Goal: Communication & Community: Answer question/provide support

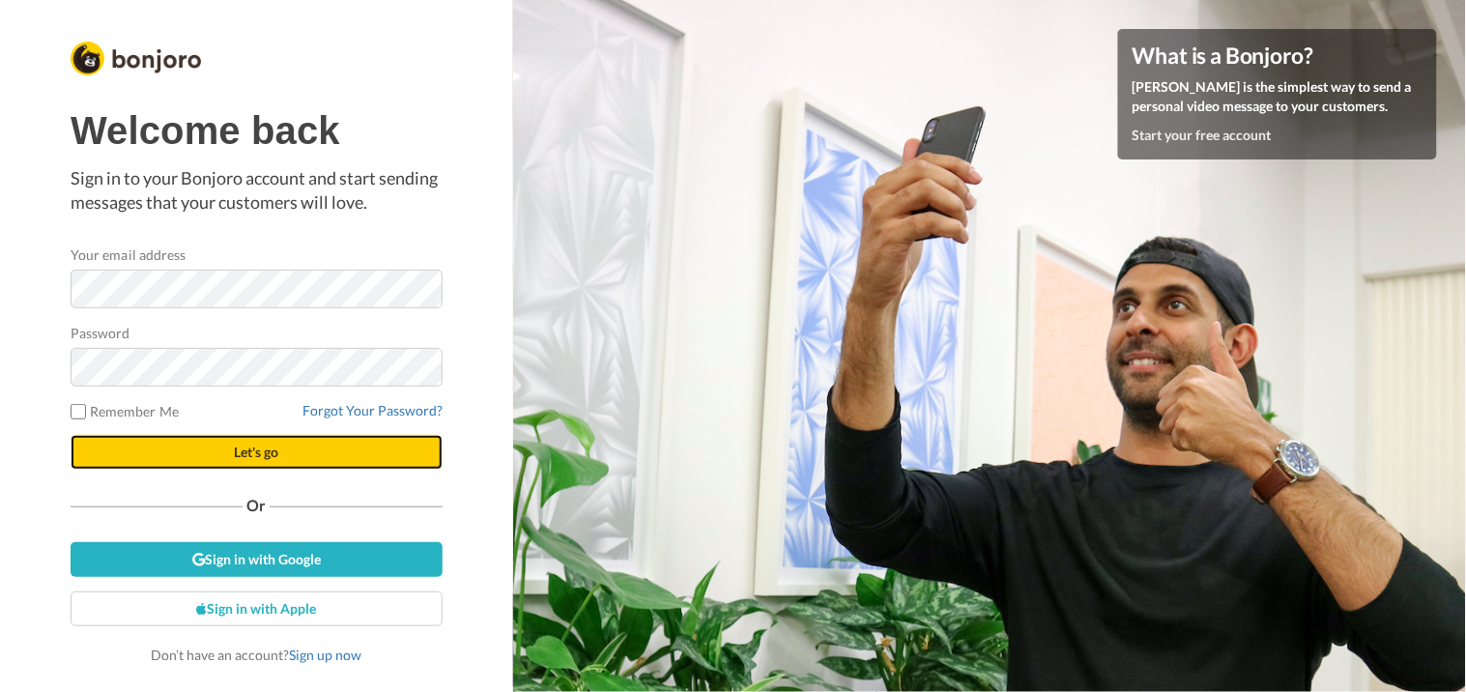
click at [268, 452] on span "Let's go" at bounding box center [256, 452] width 44 height 16
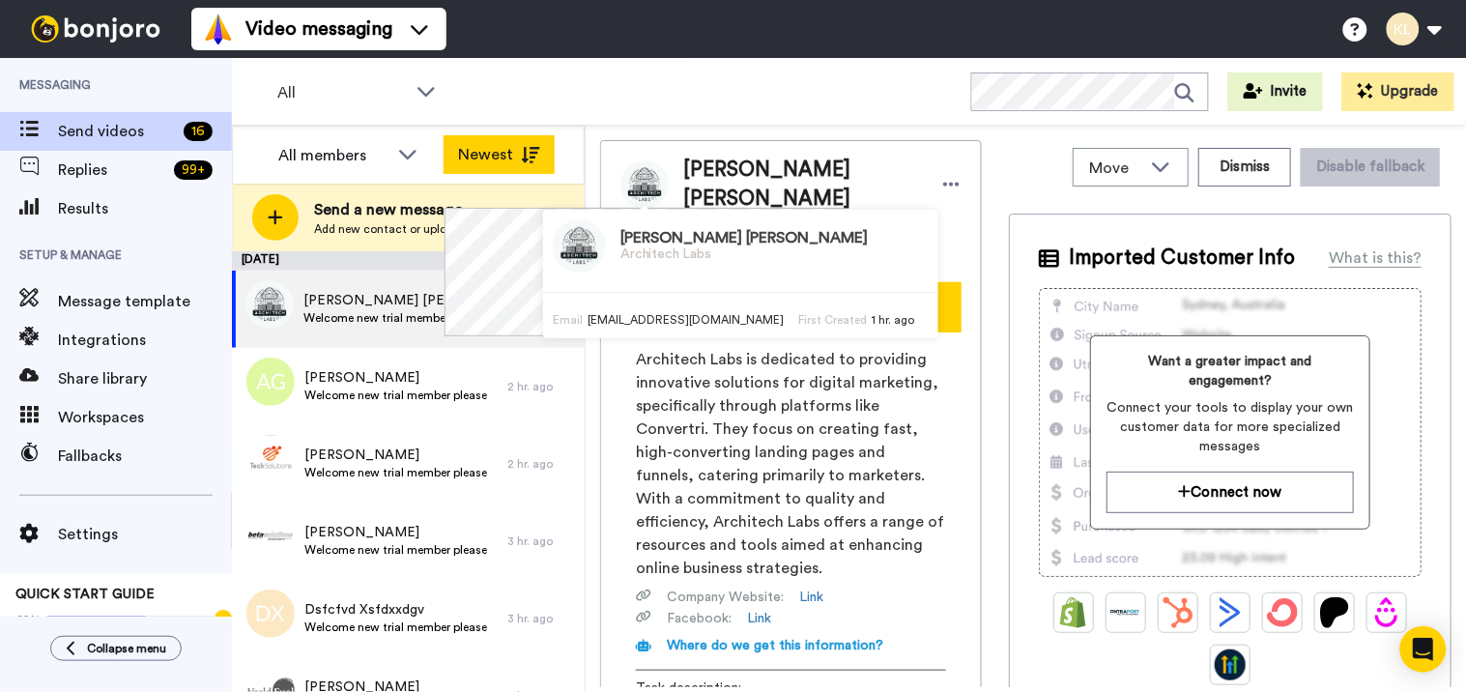
click at [530, 152] on icon at bounding box center [530, 155] width 19 height 16
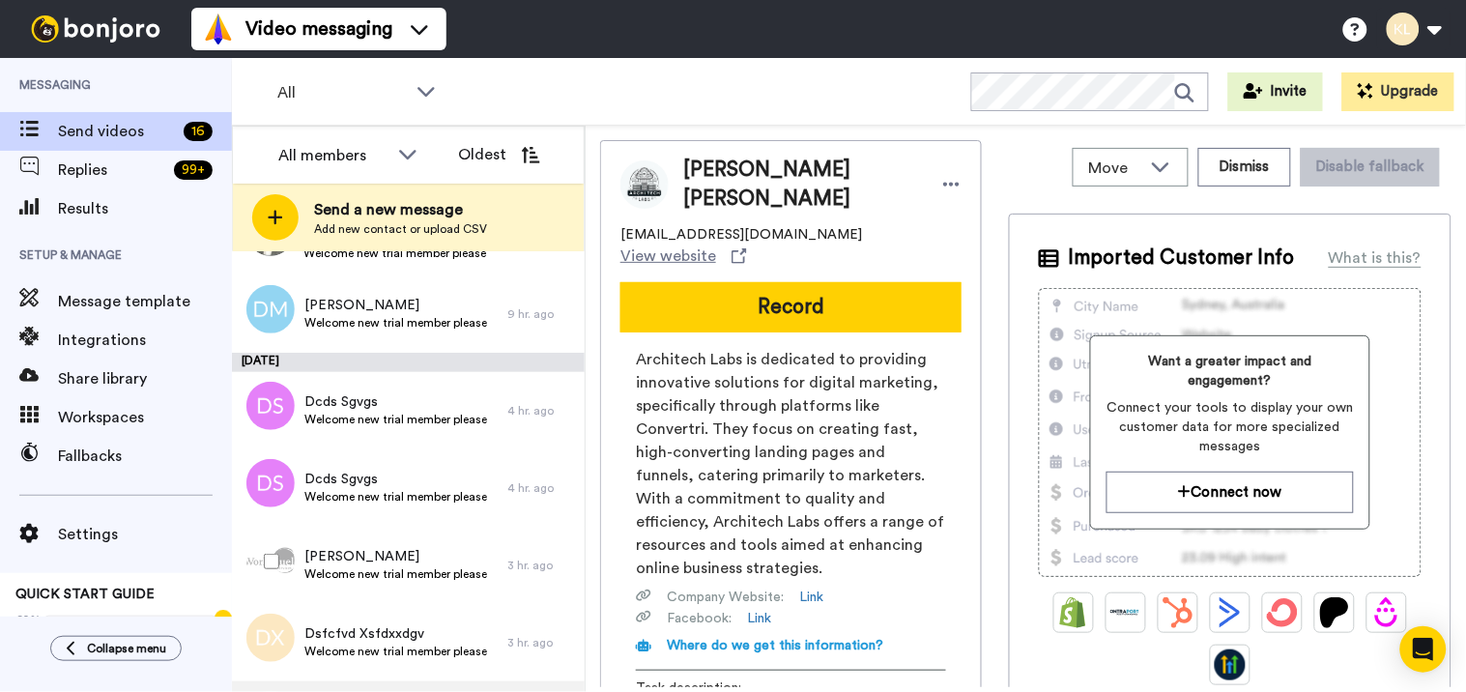
scroll to position [834, 0]
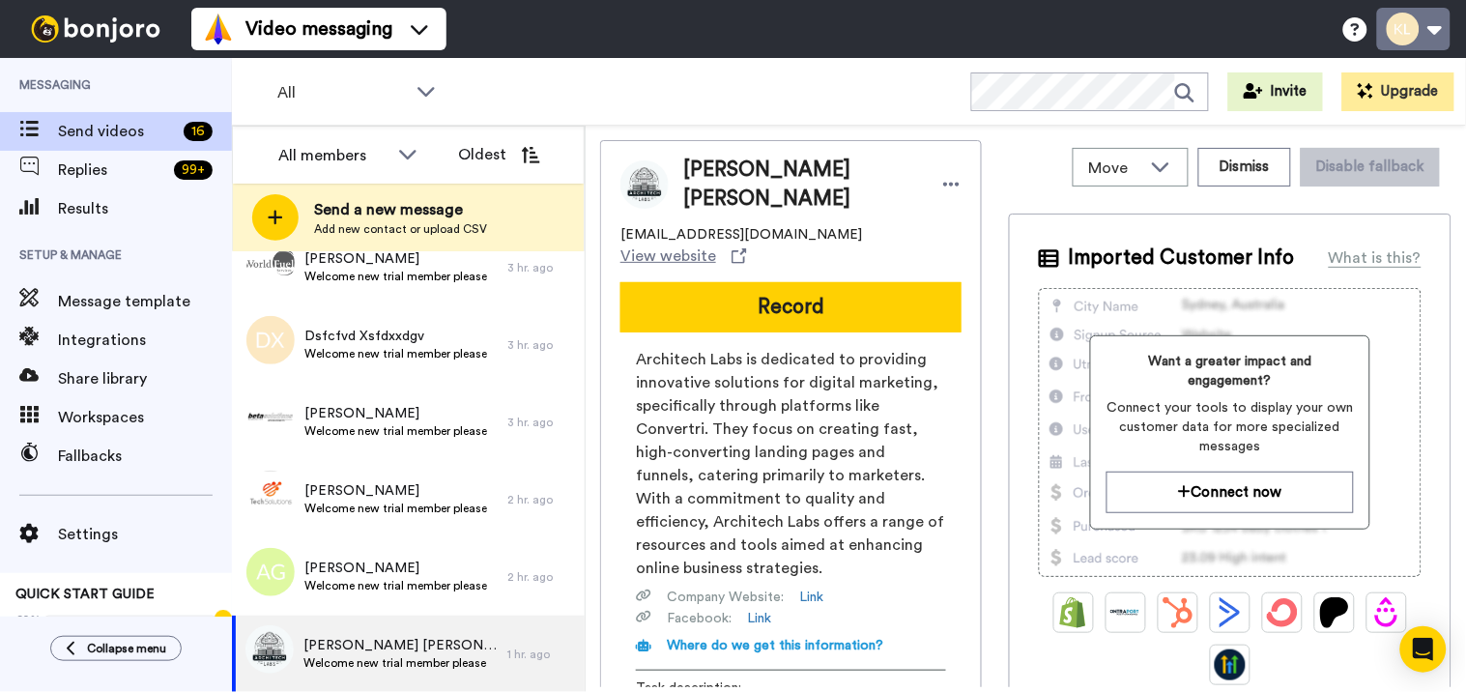
click at [1443, 23] on button at bounding box center [1413, 29] width 73 height 43
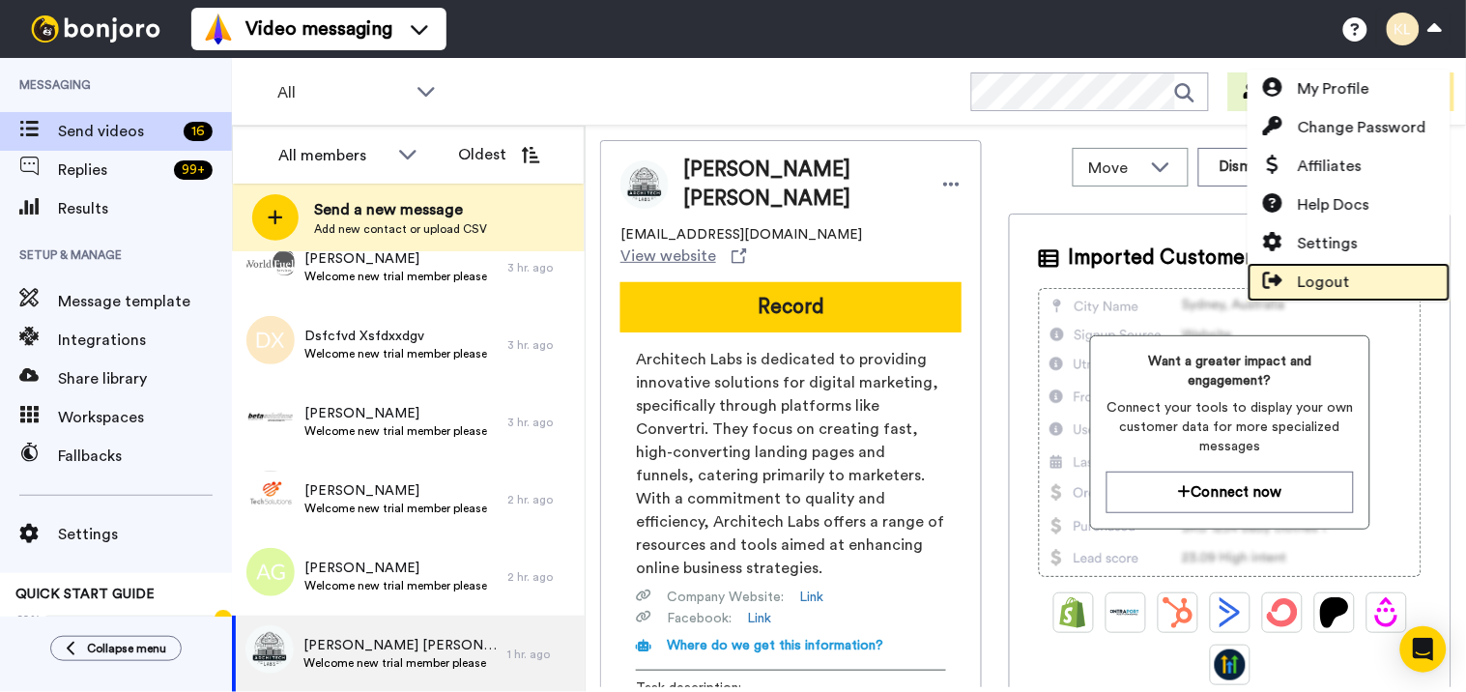
click at [1325, 275] on span "Logout" at bounding box center [1324, 282] width 52 height 23
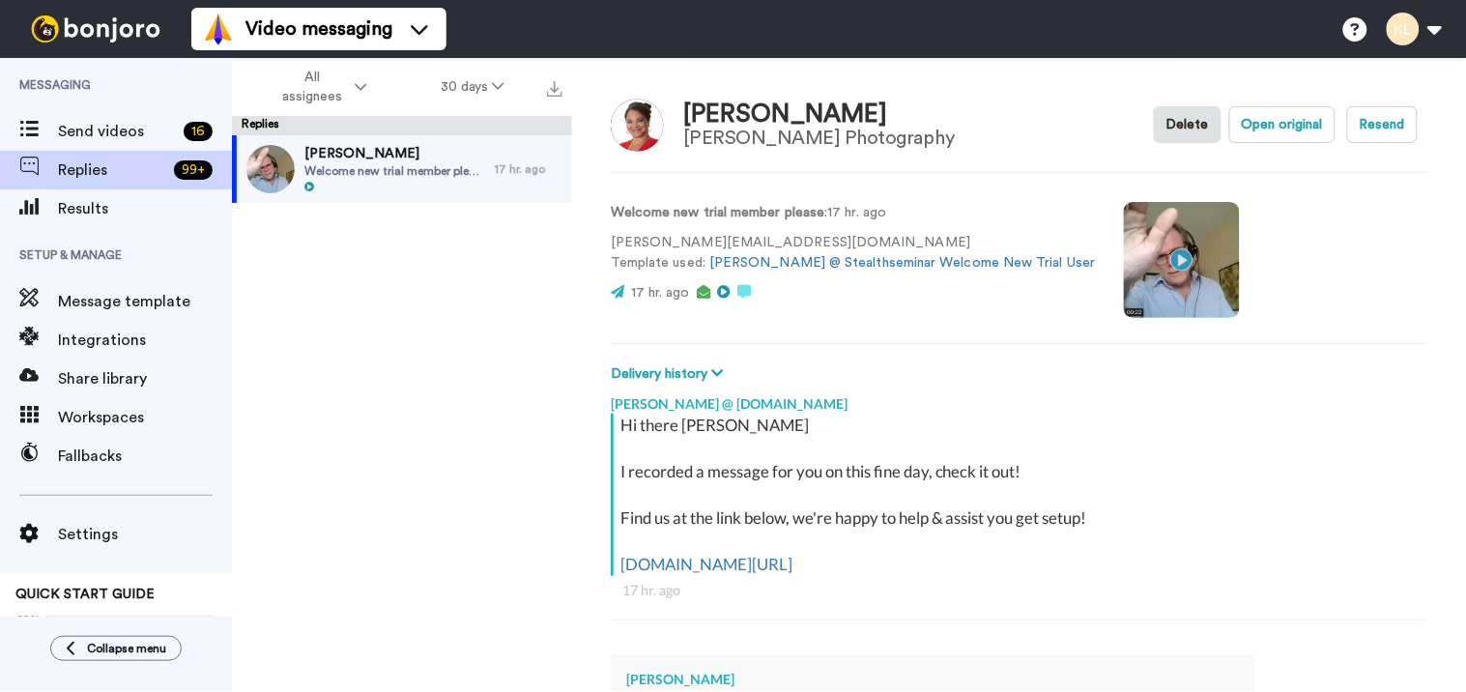
type textarea "x"
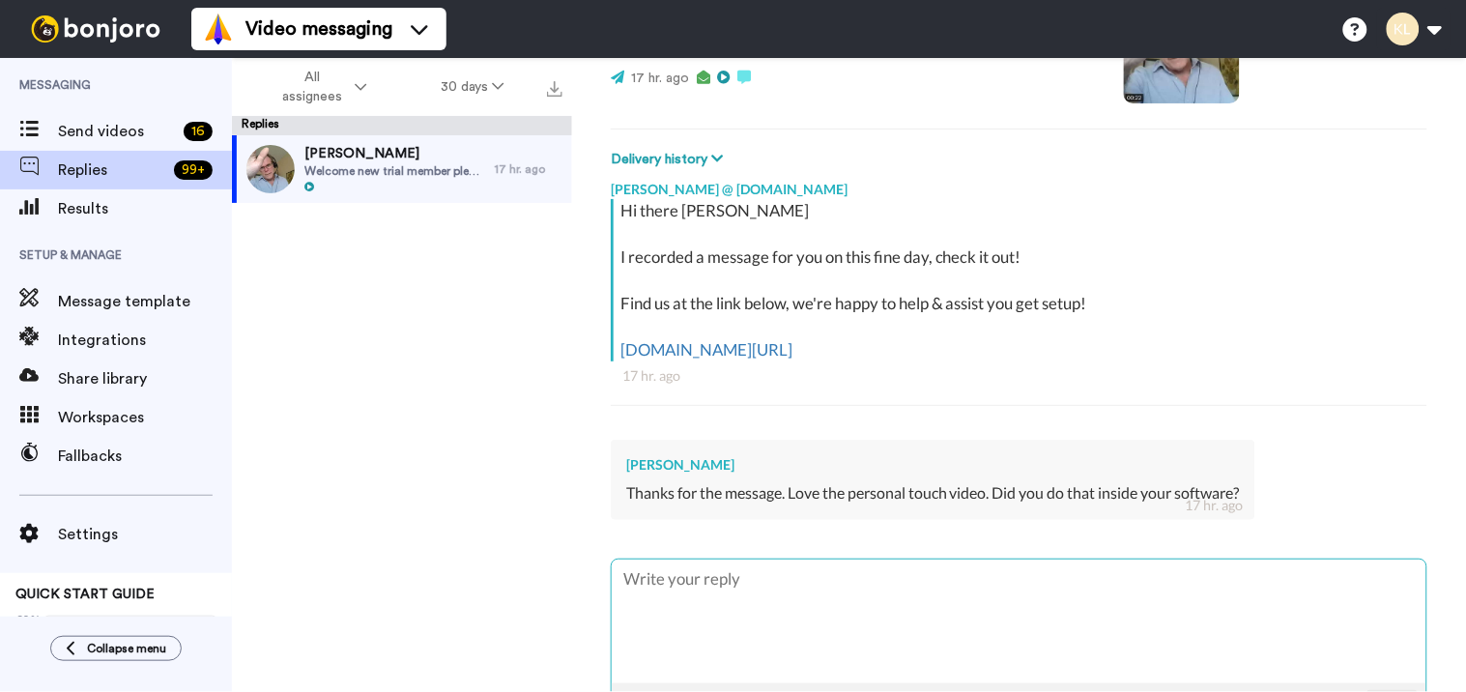
click at [696, 585] on textarea at bounding box center [1019, 622] width 815 height 124
type textarea "H"
type textarea "x"
type textarea "HI"
type textarea "x"
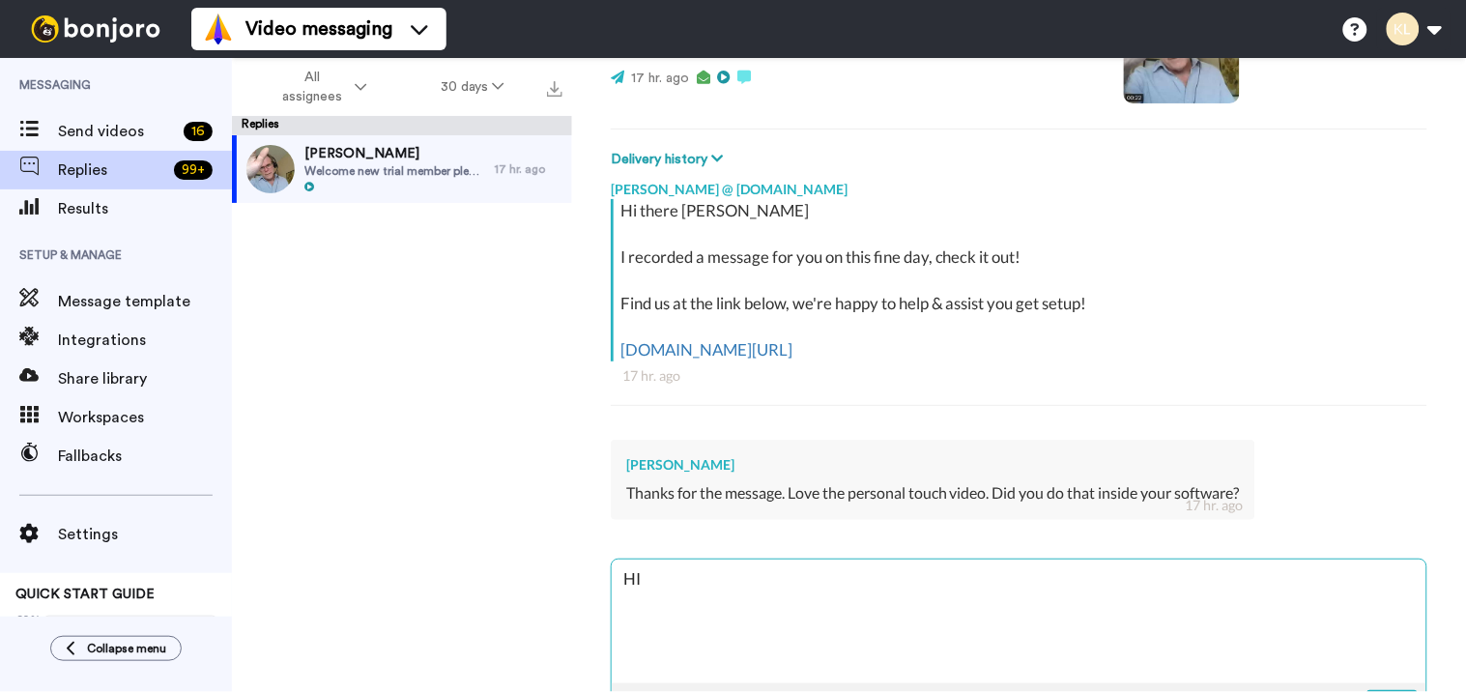
type textarea "HI"
type textarea "x"
type textarea "HI M"
type textarea "x"
type textarea "HI Ma"
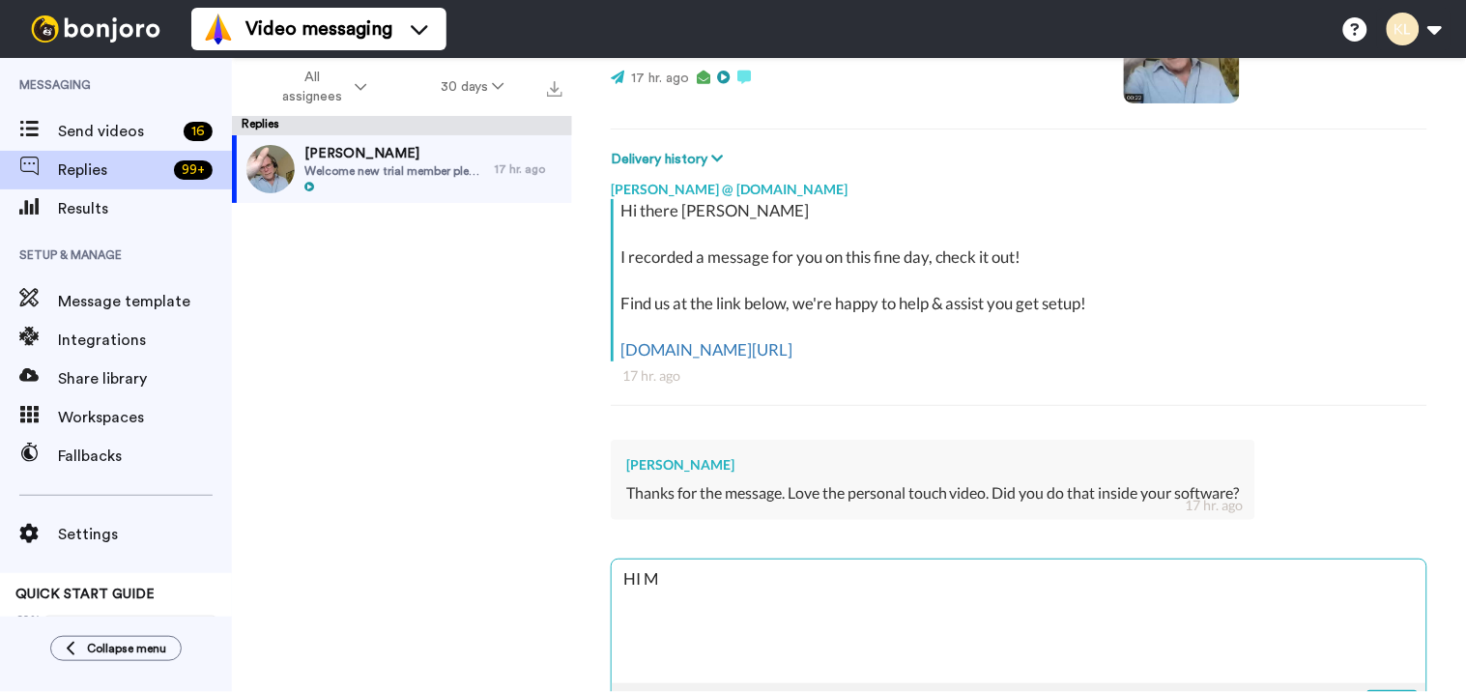
type textarea "x"
type textarea "HI Mag"
type textarea "x"
type textarea "HI Magg"
type textarea "x"
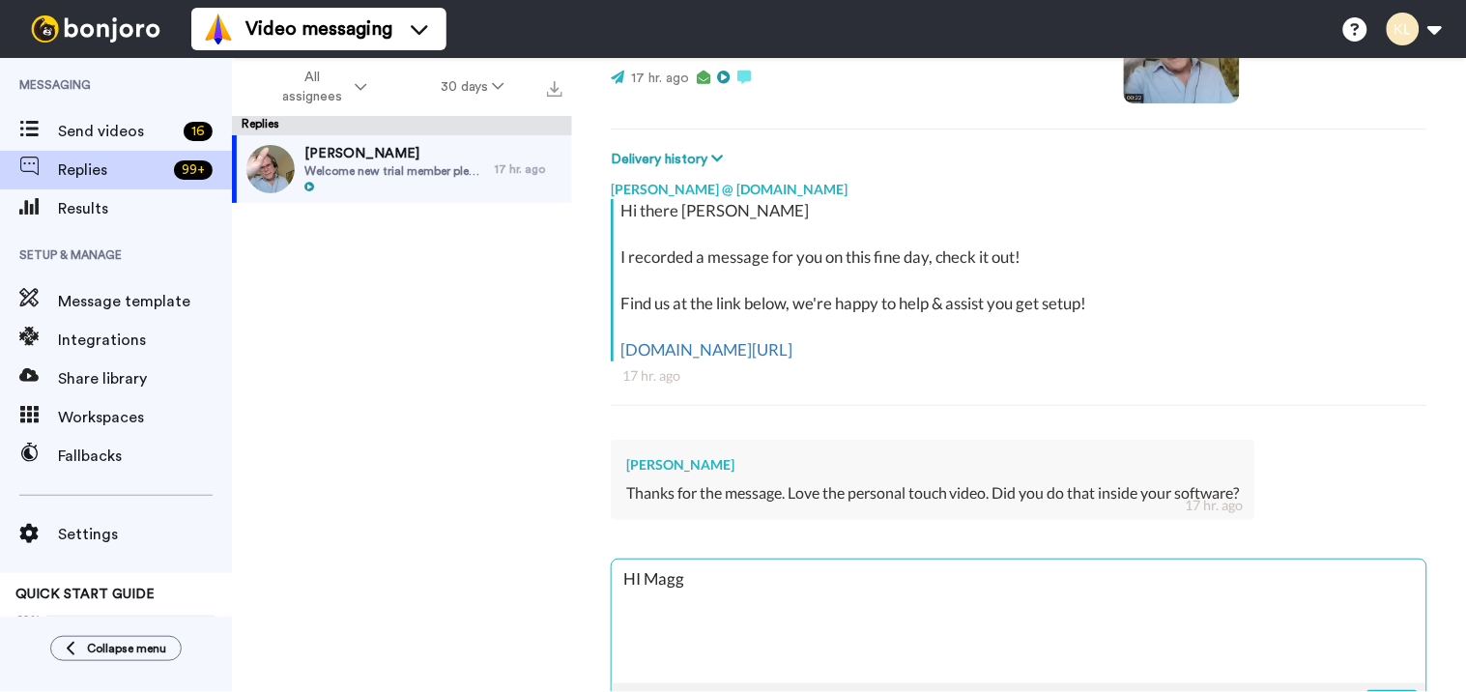
type textarea "HI Maggi"
type textarea "x"
type textarea "HI Maggie"
type textarea "x"
type textarea "HI Maggie,"
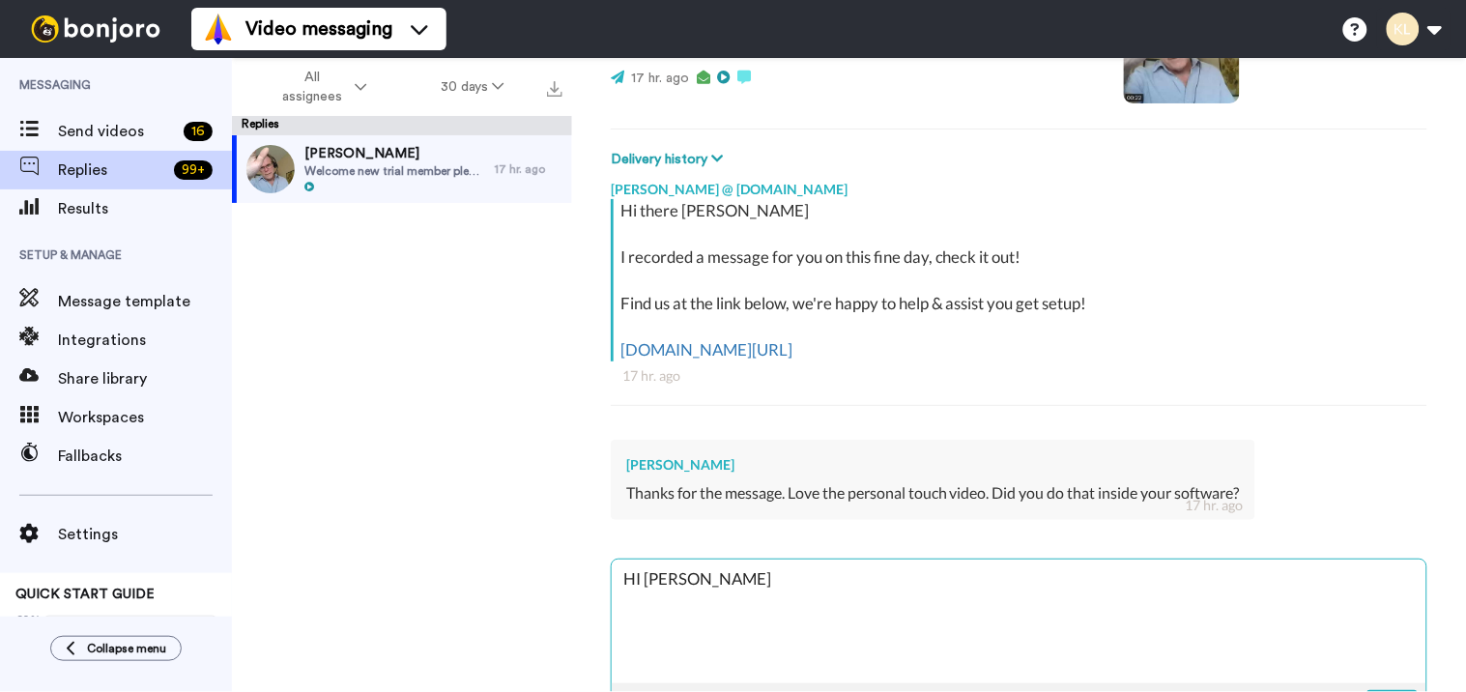
type textarea "x"
type textarea "HI Maggie,"
type textarea "x"
type textarea "HI Maggie,"
type textarea "x"
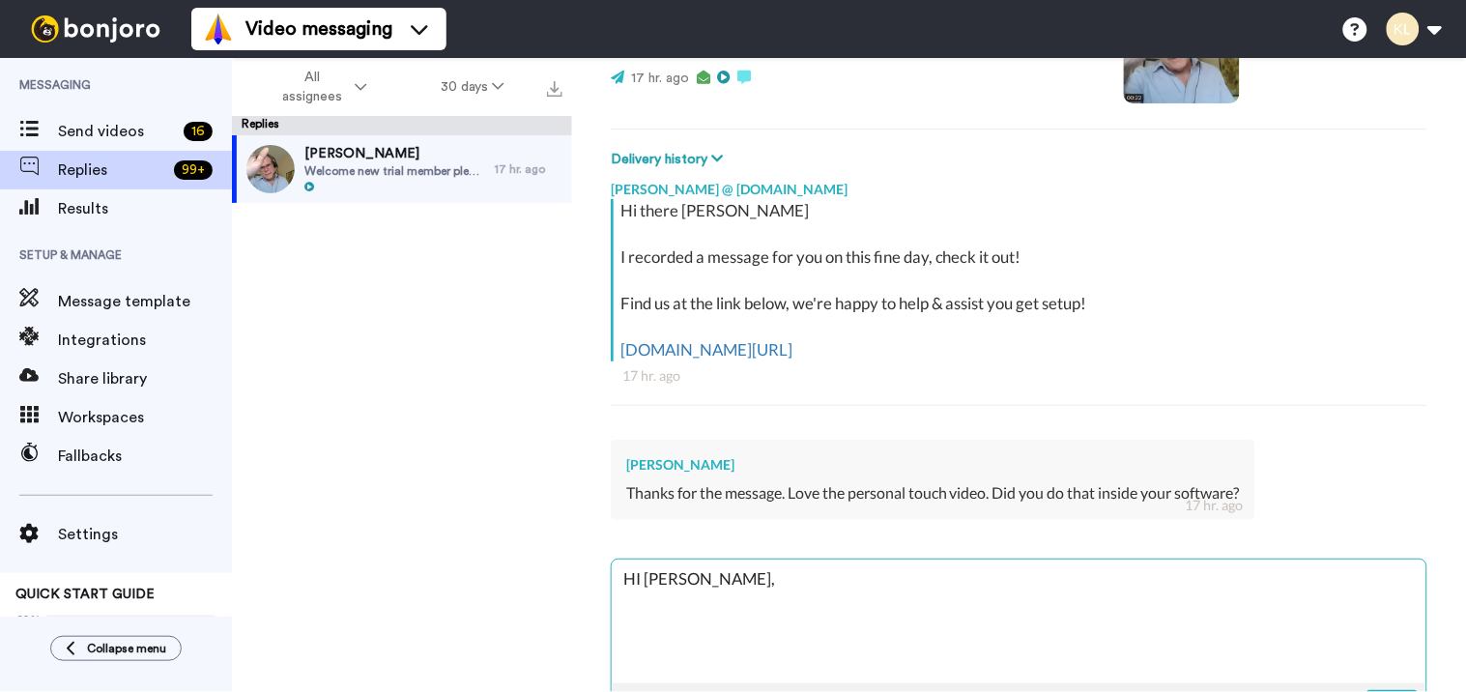
click at [642, 580] on textarea "HI Maggie," at bounding box center [1019, 622] width 815 height 124
type textarea "H Maggie,"
type textarea "x"
type textarea "He Maggie,"
type textarea "x"
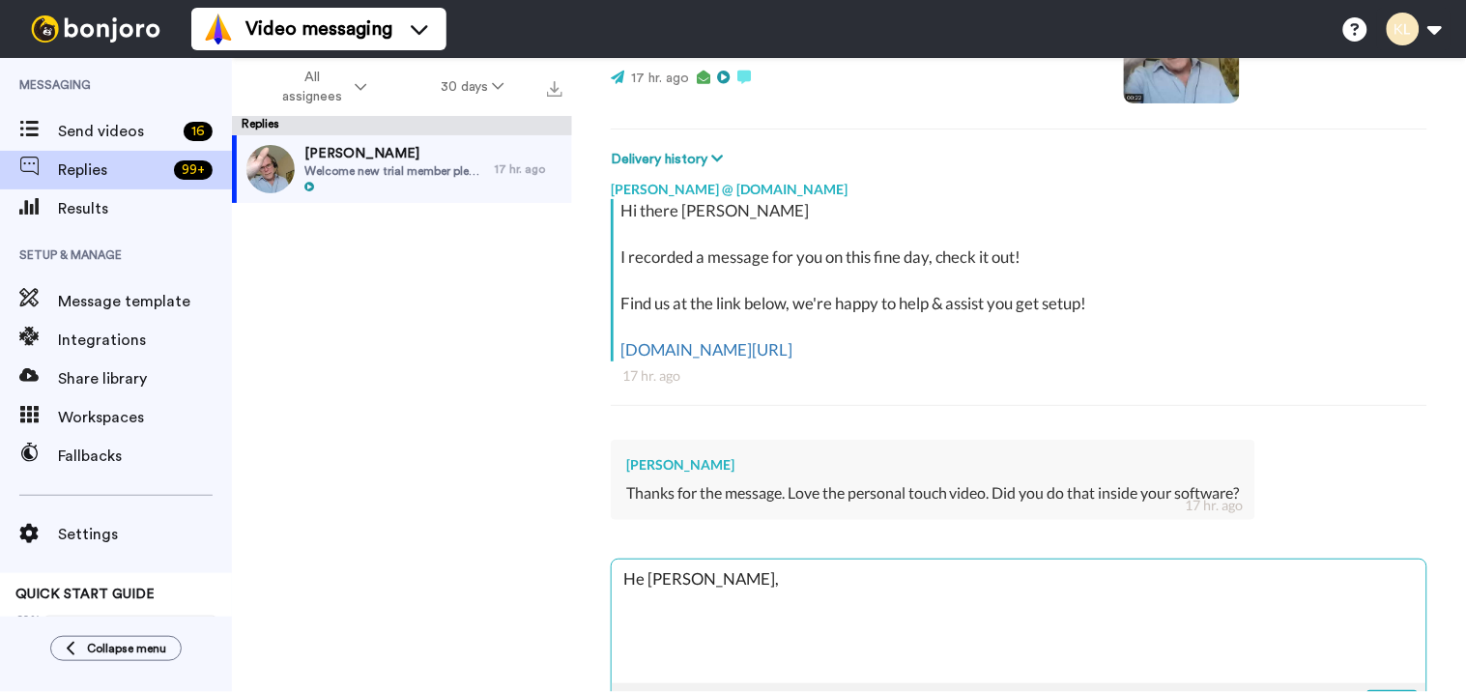
type textarea "Hel Maggie,"
type textarea "x"
type textarea "Hell Maggie,"
type textarea "x"
type textarea "Hello Maggie,"
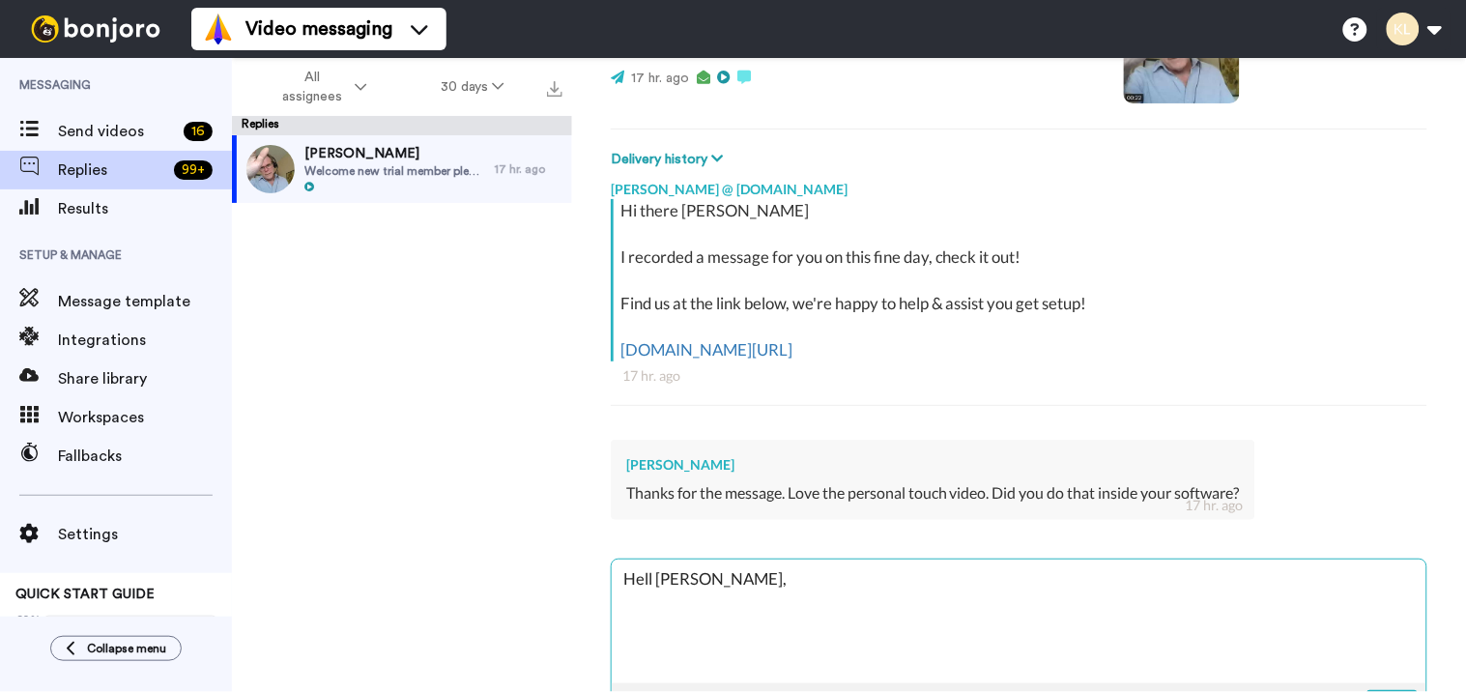
type textarea "x"
click at [691, 616] on textarea "Hello Maggie," at bounding box center [1019, 622] width 815 height 124
type textarea "Hello Maggie, T"
type textarea "x"
type textarea "Hello Maggie, Th"
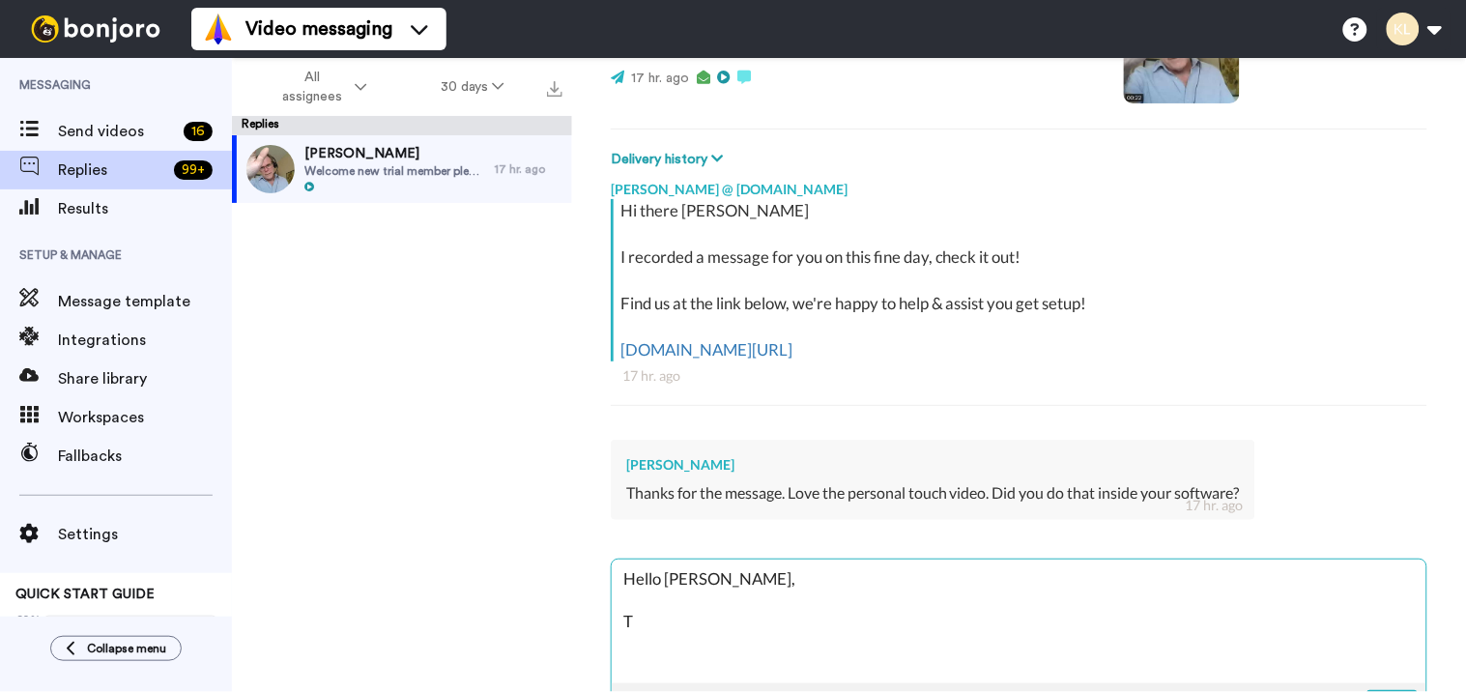
type textarea "x"
type textarea "Hello Maggie, Tha"
type textarea "x"
type textarea "Hello Maggie, That"
type textarea "x"
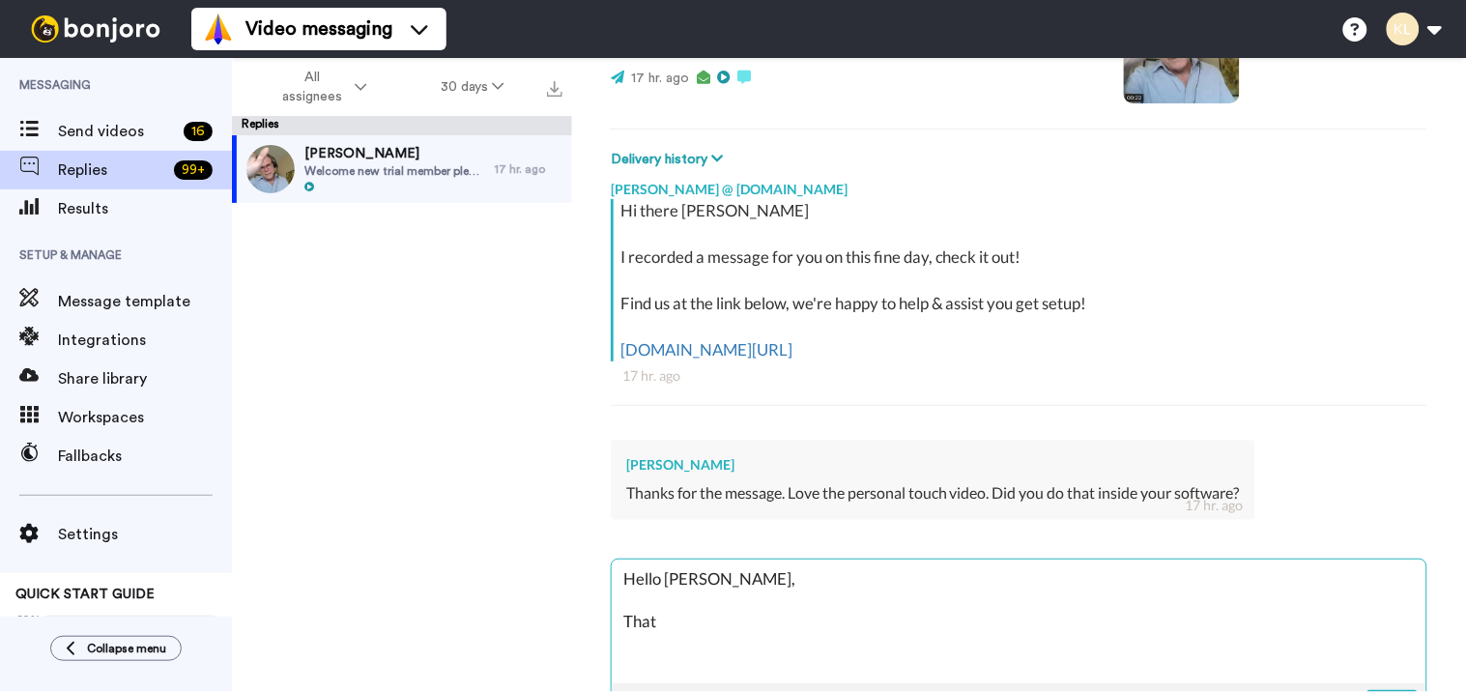
type textarea "Hello Maggie, That'"
type textarea "x"
type textarea "Hello Maggie, That's"
type textarea "x"
type textarea "Hello Maggie, That's"
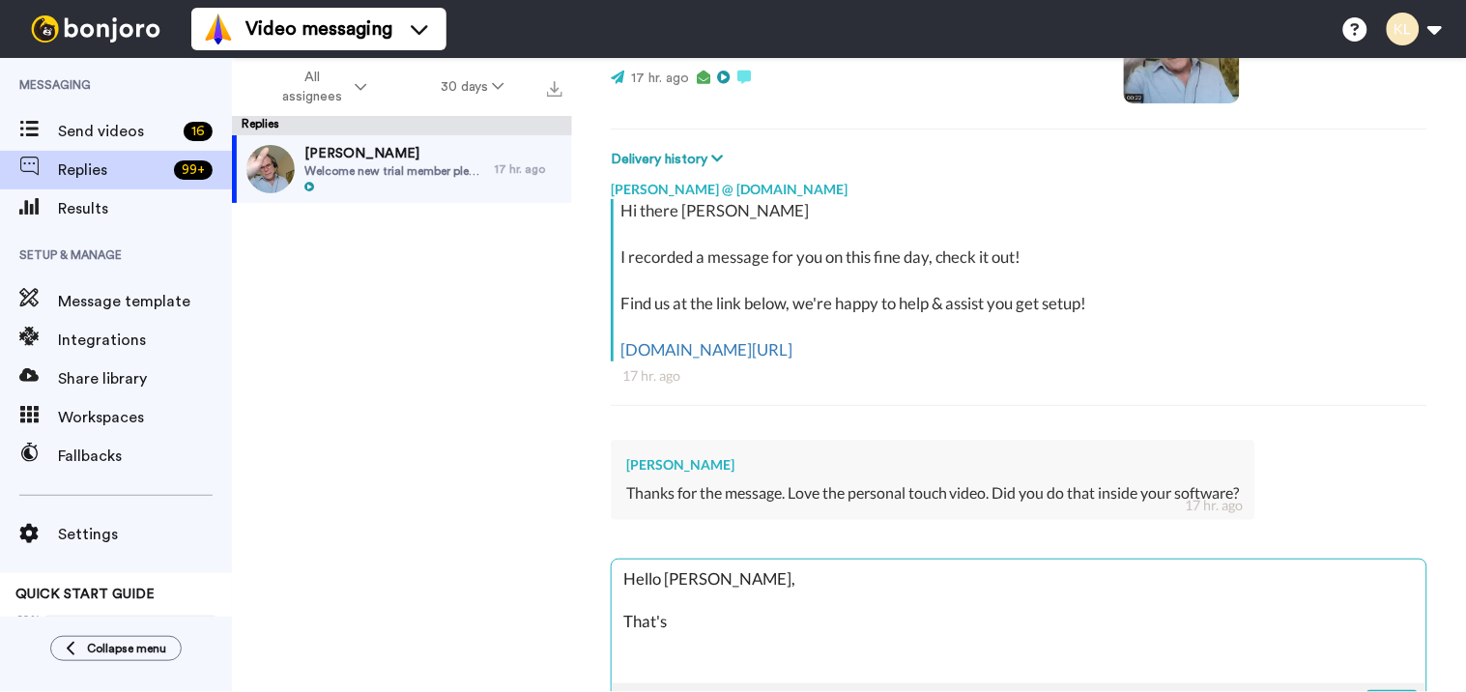
type textarea "x"
type textarea "Hello Maggie, That's a"
type textarea "x"
type textarea "Hello Maggie, That's a"
type textarea "x"
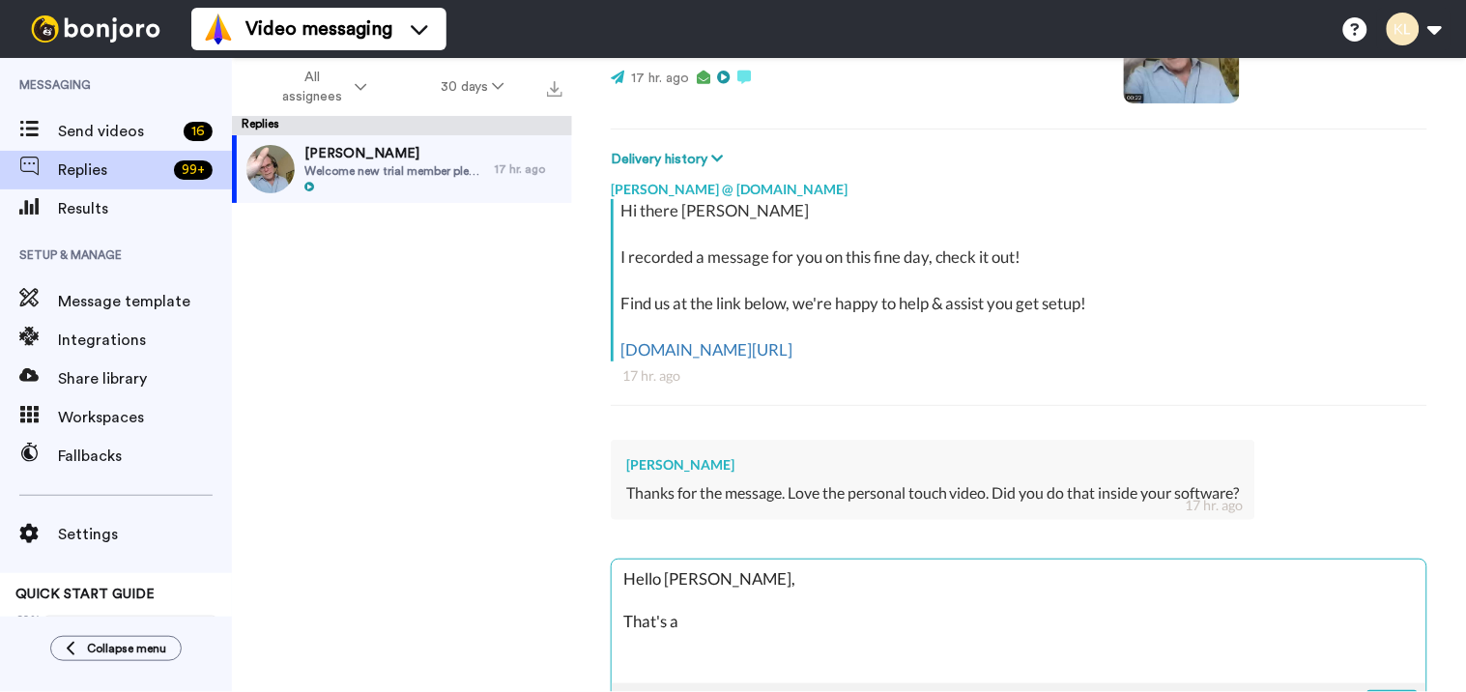
type textarea "Hello Maggie, That's a B"
type textarea "x"
type textarea "Hello Maggie, That's a Bo"
type textarea "x"
type textarea "Hello Maggie, That's a Bon"
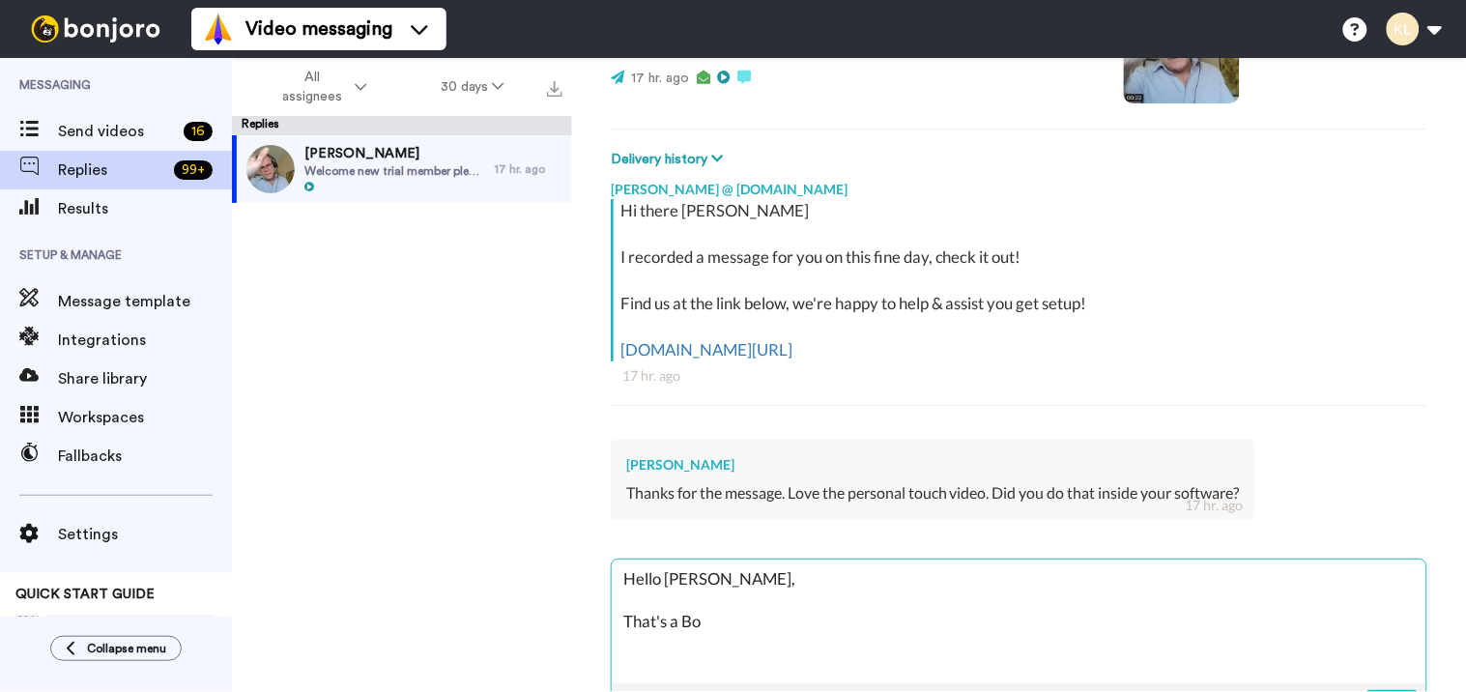
type textarea "x"
type textarea "Hello Maggie, That's a Bonj"
type textarea "x"
type textarea "Hello Maggie, That's a Bonjo"
type textarea "x"
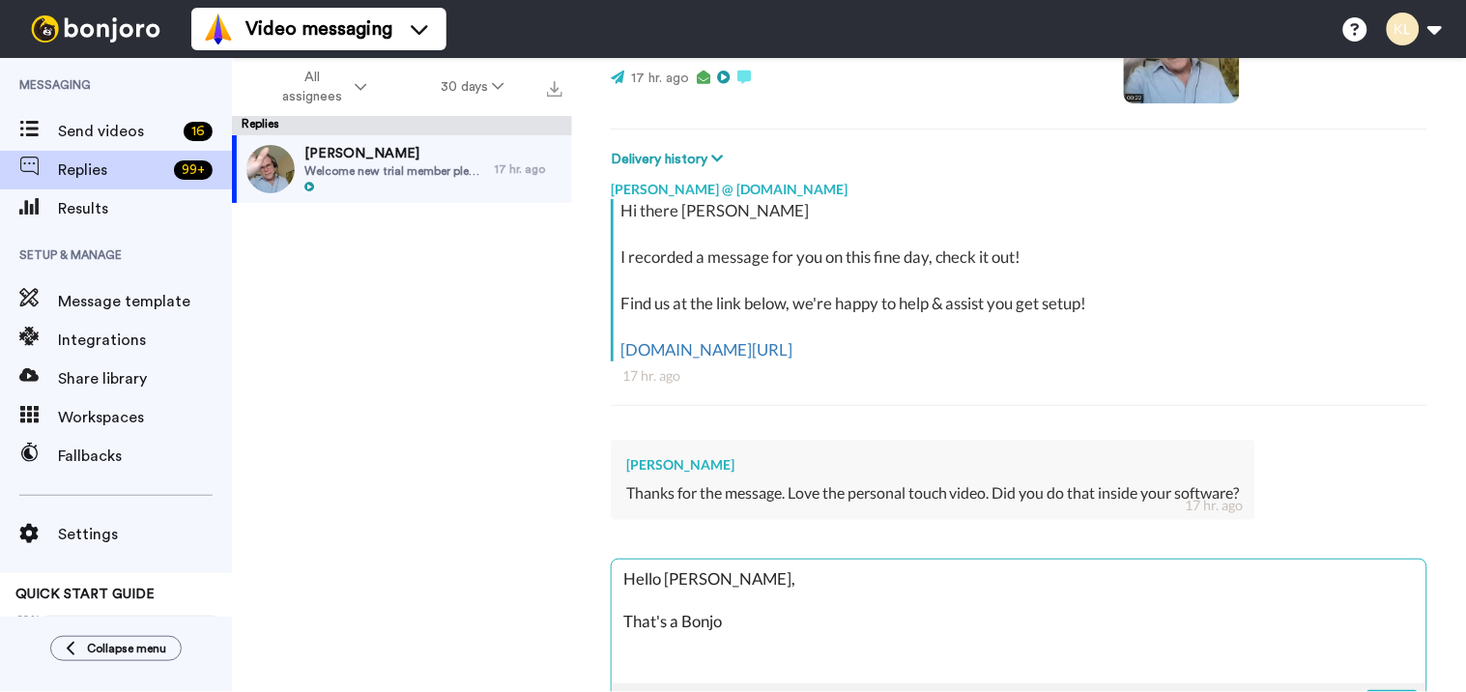
type textarea "Hello Maggie, That's a Bonjor"
type textarea "x"
type textarea "Hello Maggie, That's a Bonjor"
type textarea "x"
type textarea "Hello Maggie, That's a Bonjor"
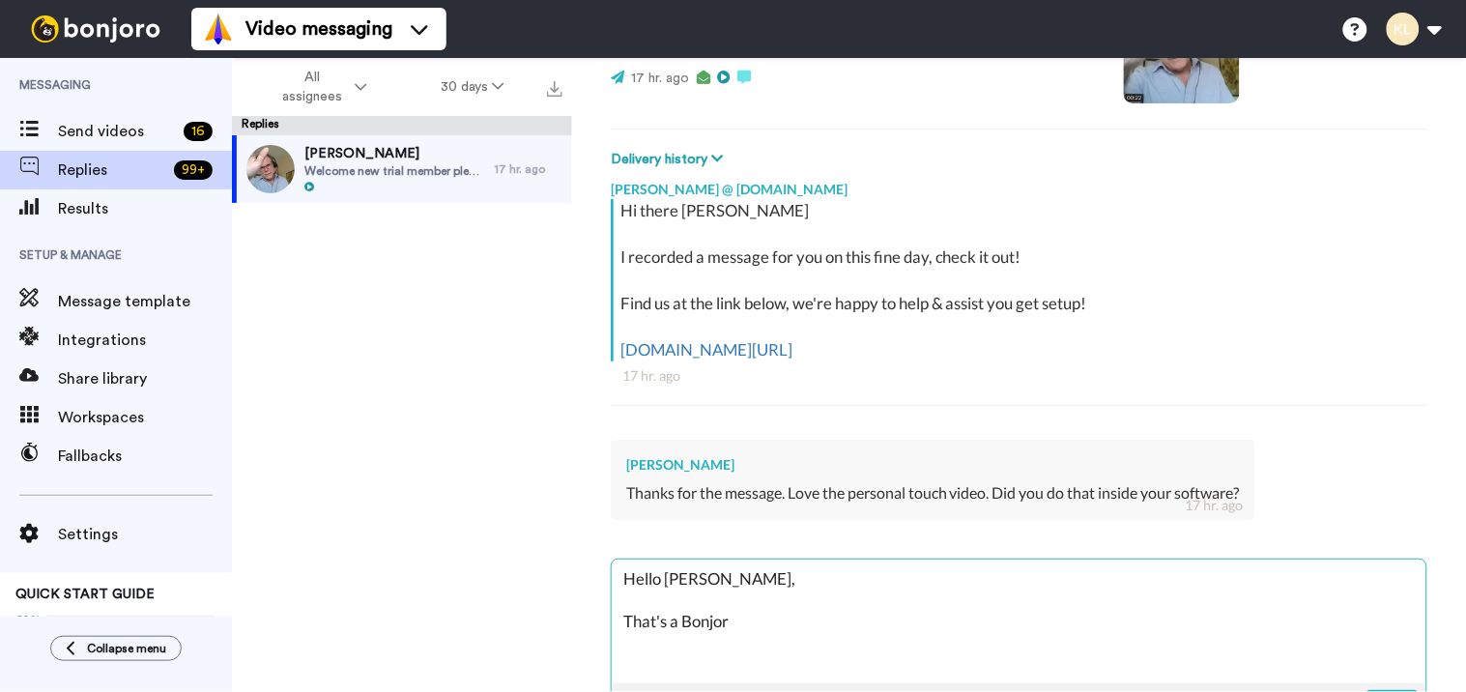
type textarea "x"
type textarea "Hello Maggie, That's a Bonjoro"
type textarea "x"
type textarea "Hello Maggie, That's a Bonjoro"
type textarea "x"
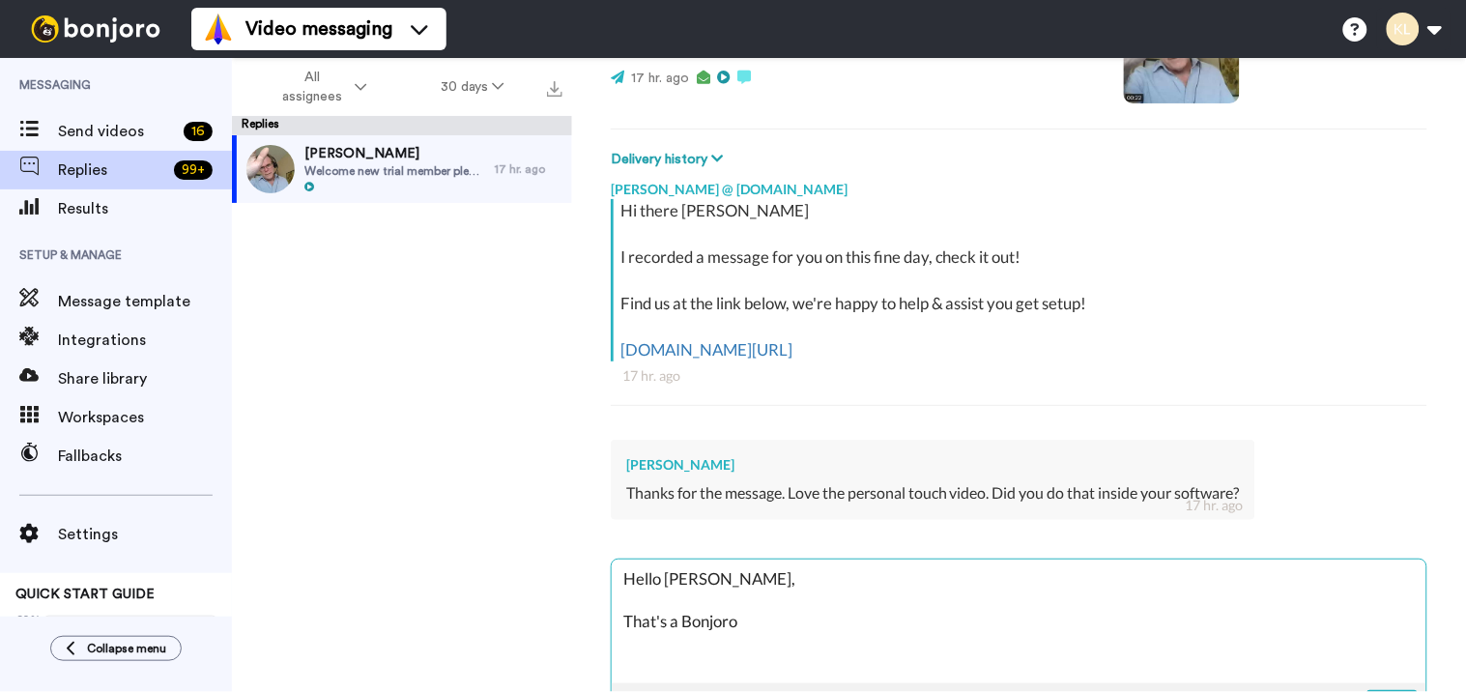
type textarea "Hello Maggie, That's a Bonjoro m"
type textarea "x"
type textarea "Hello Maggie, That's a Bonjoro me"
type textarea "x"
type textarea "Hello Maggie, That's a Bonjoro mes"
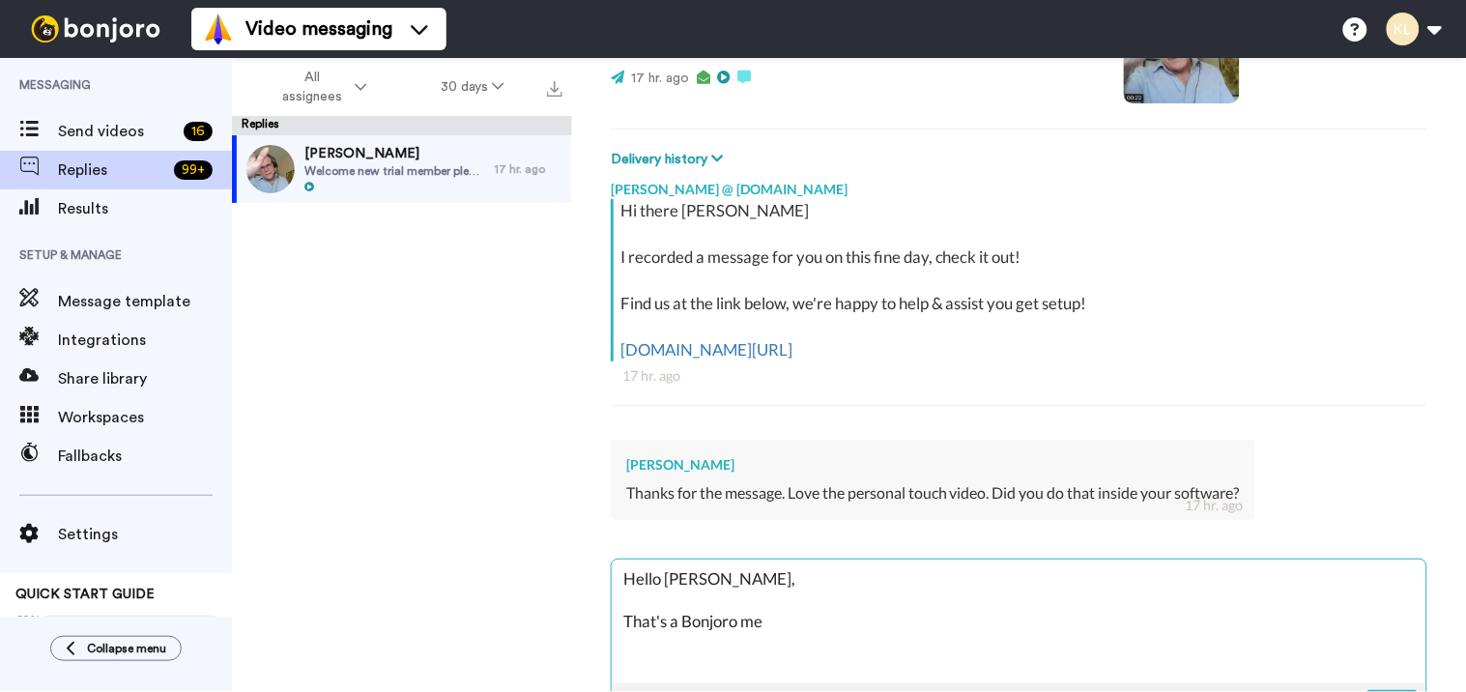
type textarea "x"
type textarea "Hello Maggie, That's a Bonjoro mess"
type textarea "x"
type textarea "Hello Maggie, That's a Bonjoro messa"
type textarea "x"
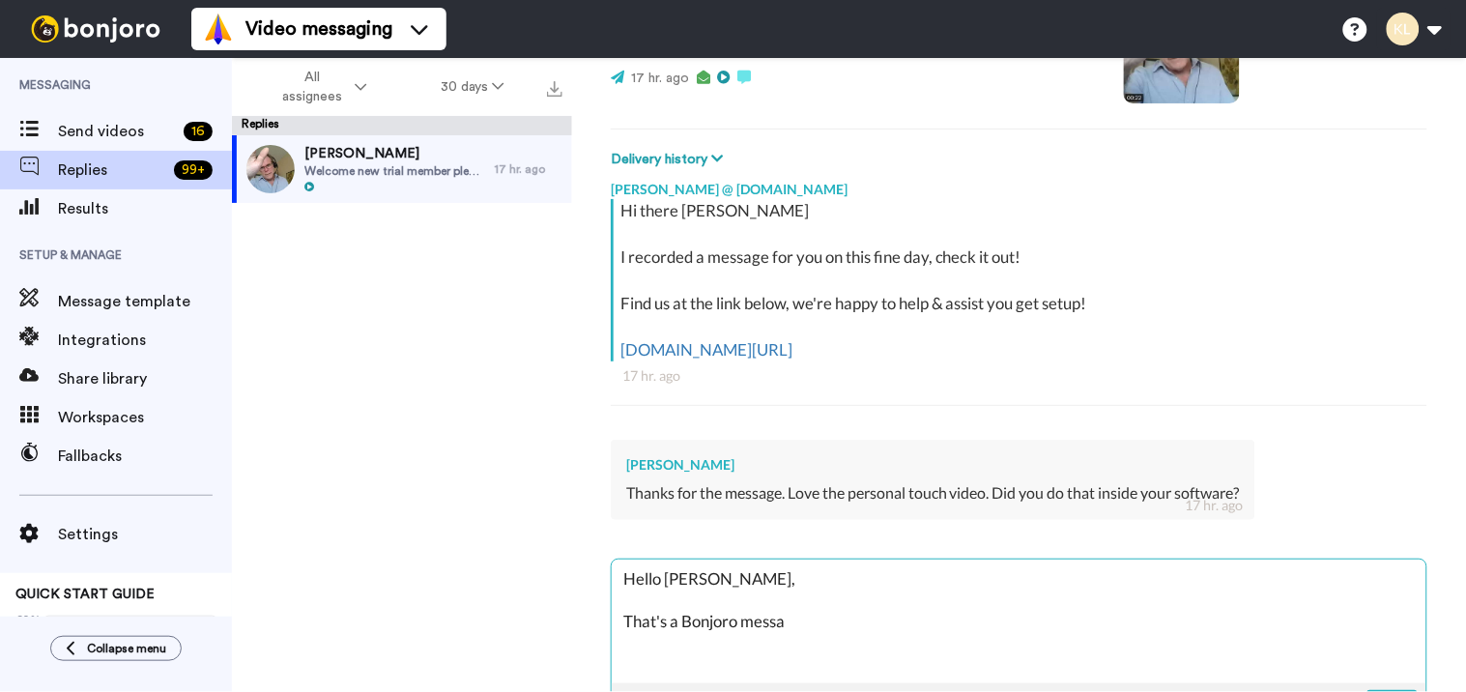
type textarea "Hello Maggie, That's a Bonjoro messag"
type textarea "x"
type textarea "Hello Maggie, That's a Bonjoro message"
type textarea "x"
type textarea "Hello Maggie, That's a Bonjoro message."
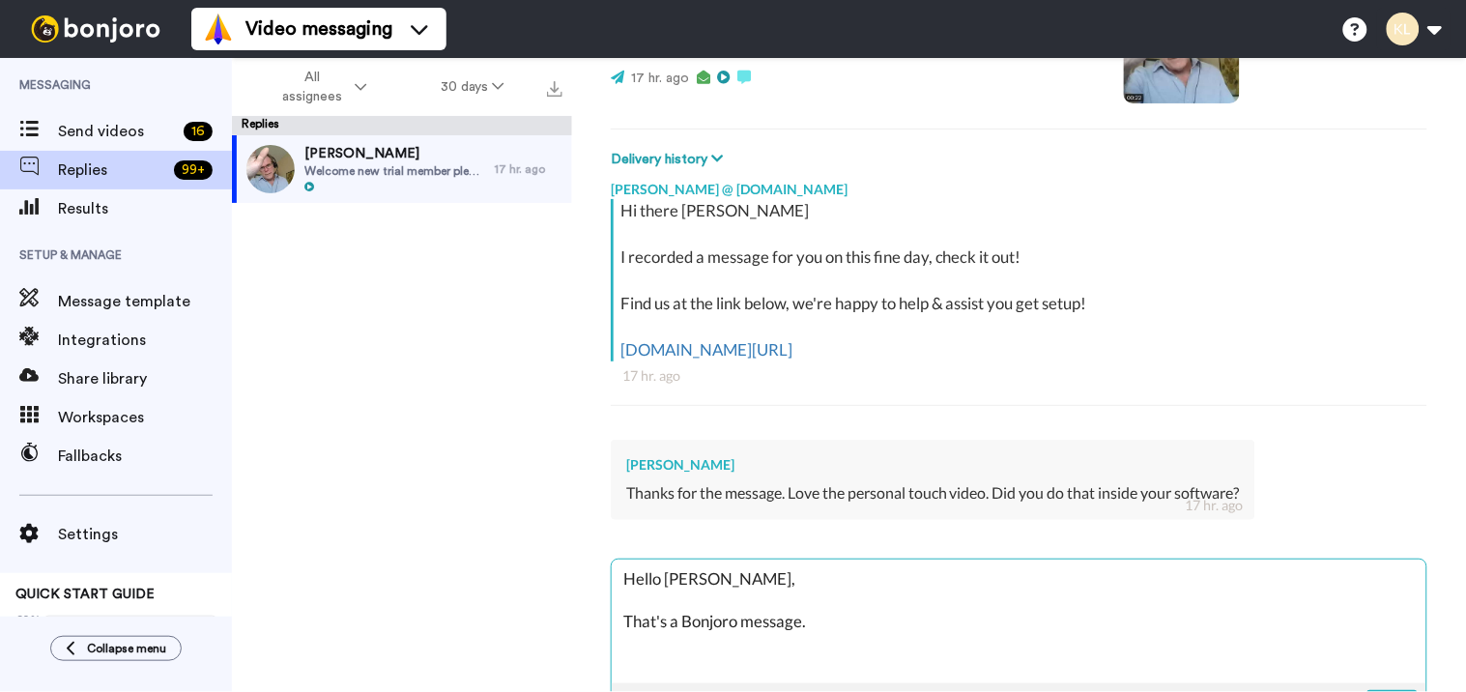
type textarea "x"
drag, startPoint x: 738, startPoint y: 624, endPoint x: 680, endPoint y: 623, distance: 58.0
click at [680, 623] on textarea "Hello Maggie, That's a Bonjoro message." at bounding box center [1019, 622] width 815 height 124
drag, startPoint x: 699, startPoint y: 623, endPoint x: 829, endPoint y: 649, distance: 133.1
click at [829, 649] on textarea "Hello Maggie, That's a Bonjoro message." at bounding box center [1019, 622] width 815 height 124
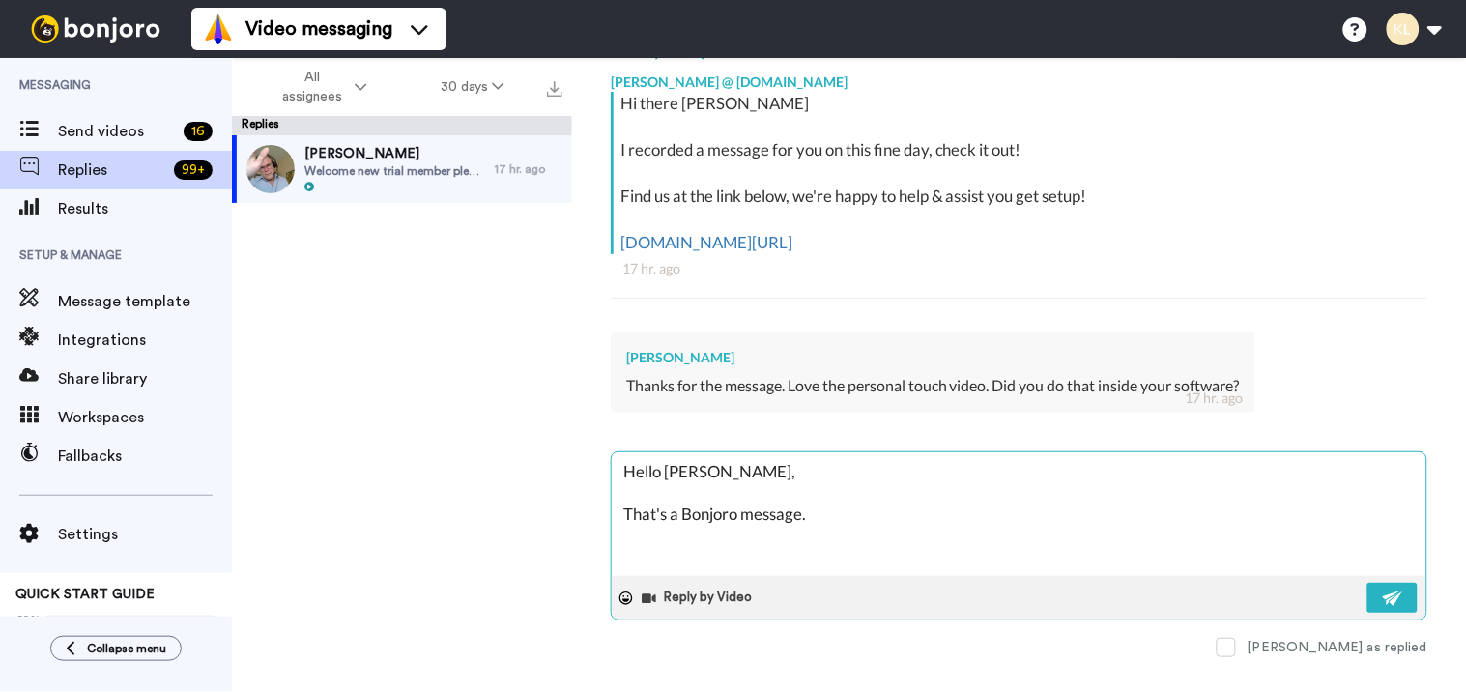
scroll to position [354, 0]
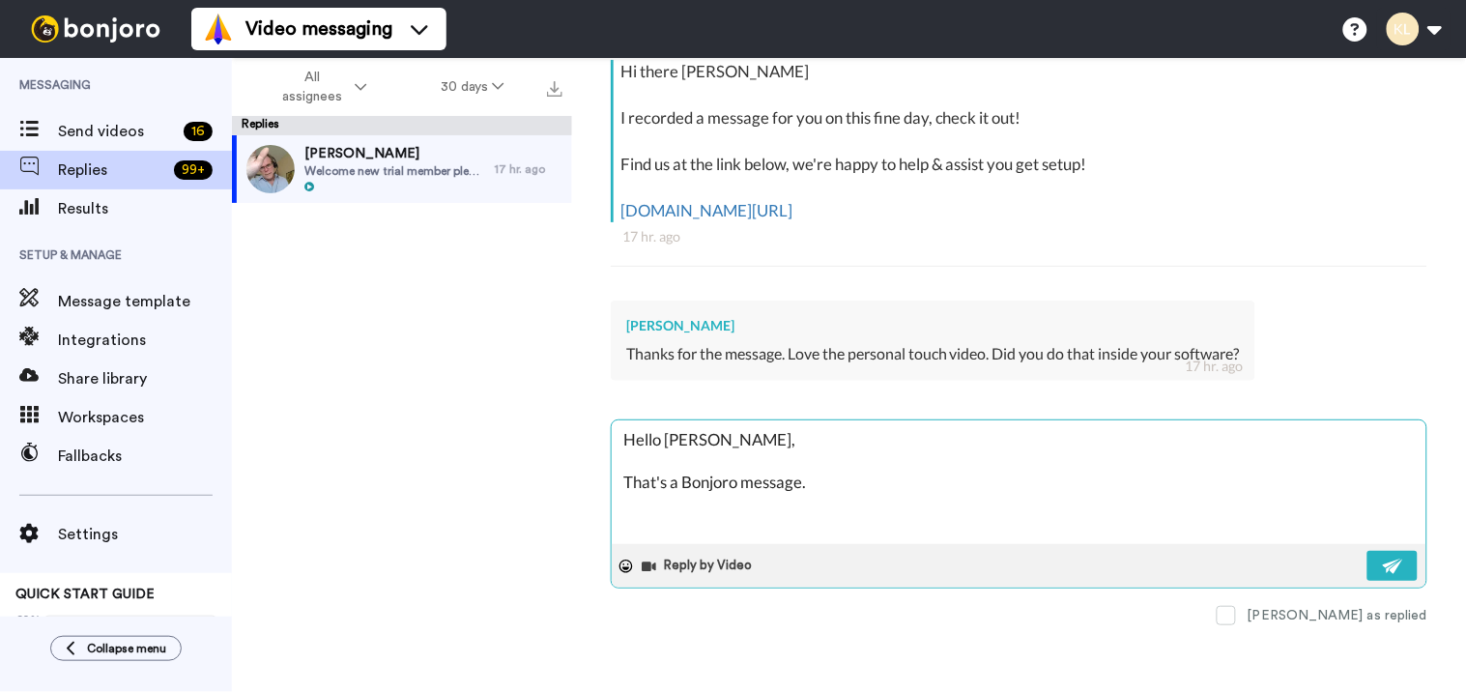
drag, startPoint x: 740, startPoint y: 485, endPoint x: 716, endPoint y: 485, distance: 24.2
click at [716, 485] on textarea "Hello Maggie, That's a Bonjoro message." at bounding box center [1019, 482] width 815 height 124
click at [816, 489] on textarea "Hello Maggie, That's a Bonjoro message." at bounding box center [1019, 482] width 815 height 124
type textarea "Hello Maggie, That's a Bonjoro message"
type textarea "x"
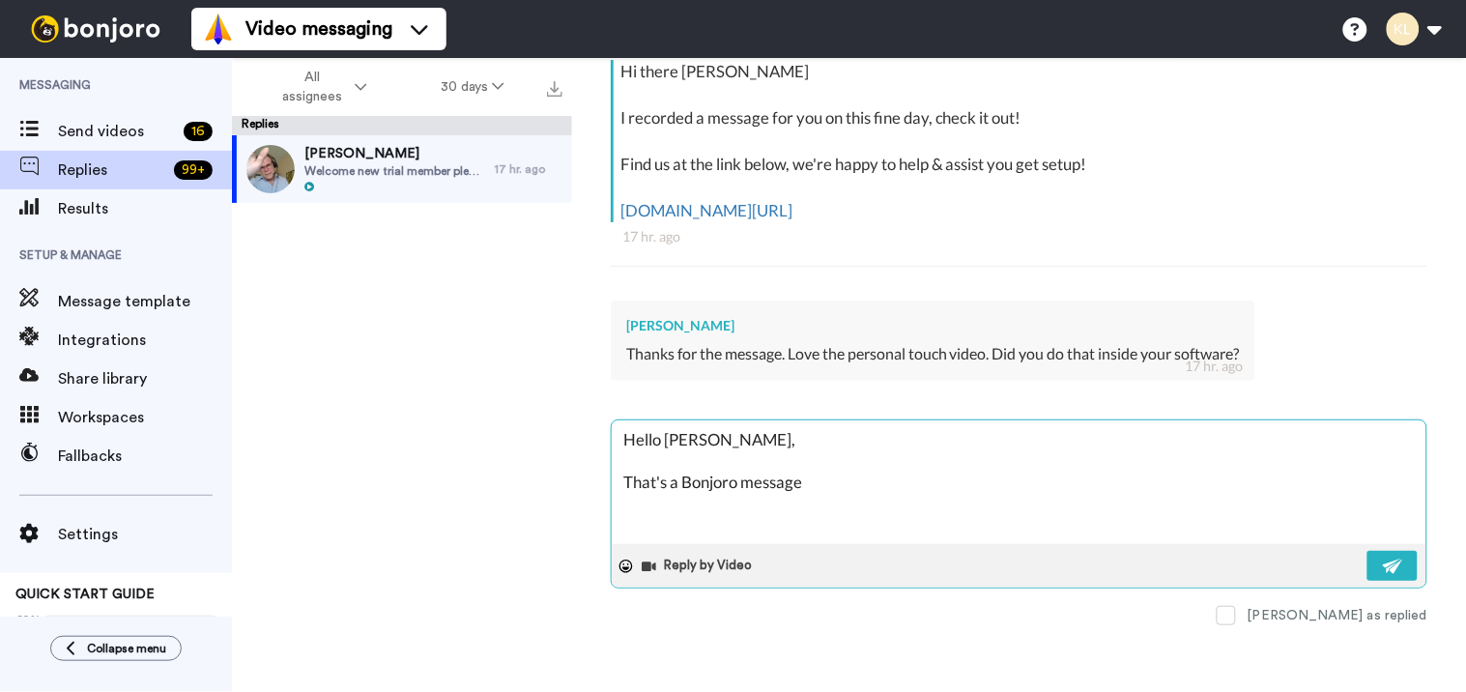
type textarea "Hello Maggie, That's a Bonjoro message,"
type textarea "x"
type textarea "Hello Maggie, That's a Bonjoro message,"
type textarea "x"
paste textarea "https://www.bonjoro.com/"
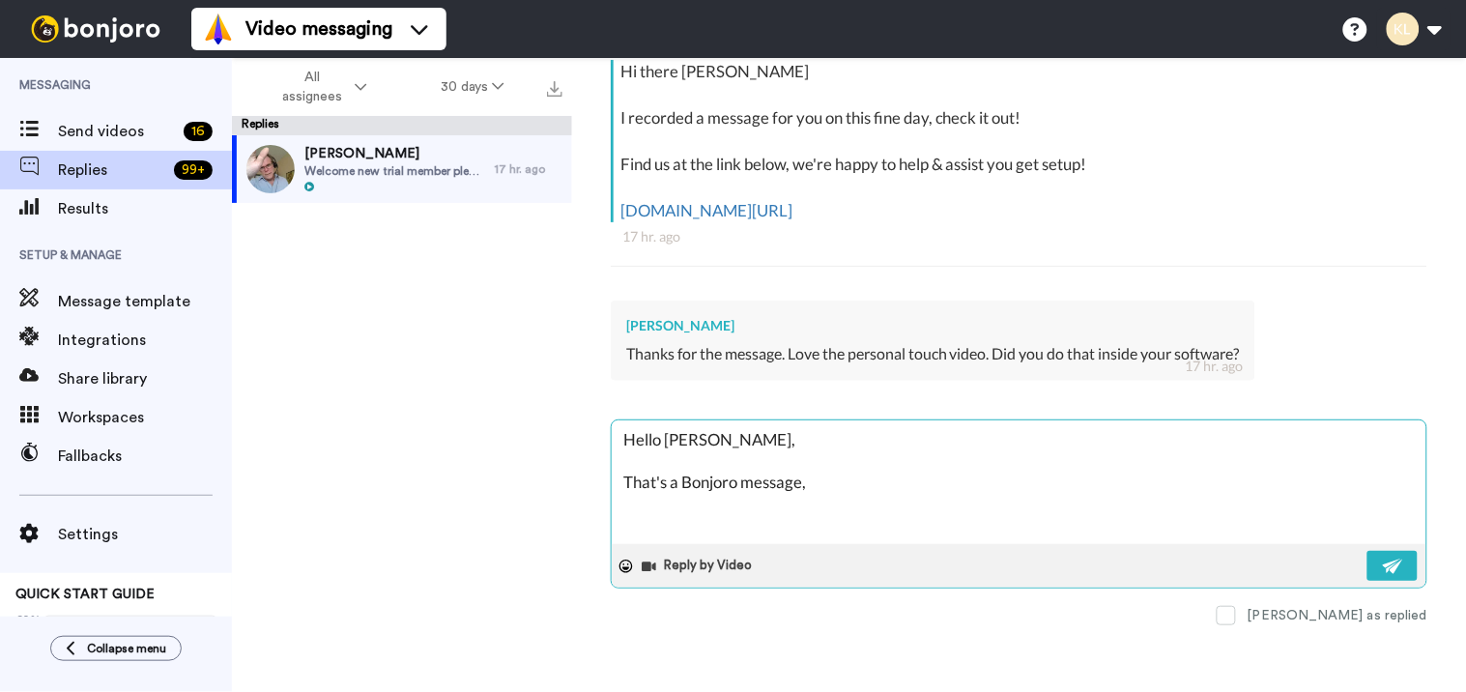
type textarea "Hello Maggie, That's a Bonjoro message, https://www.bonjoro.com/"
type textarea "x"
type textarea "Hello Maggie, That's a Bonjoro message, https://www.bonjoro.com/"
type textarea "x"
type textarea "Hello Maggie, That's a Bonjoro message, https://www.bonjoro.com/"
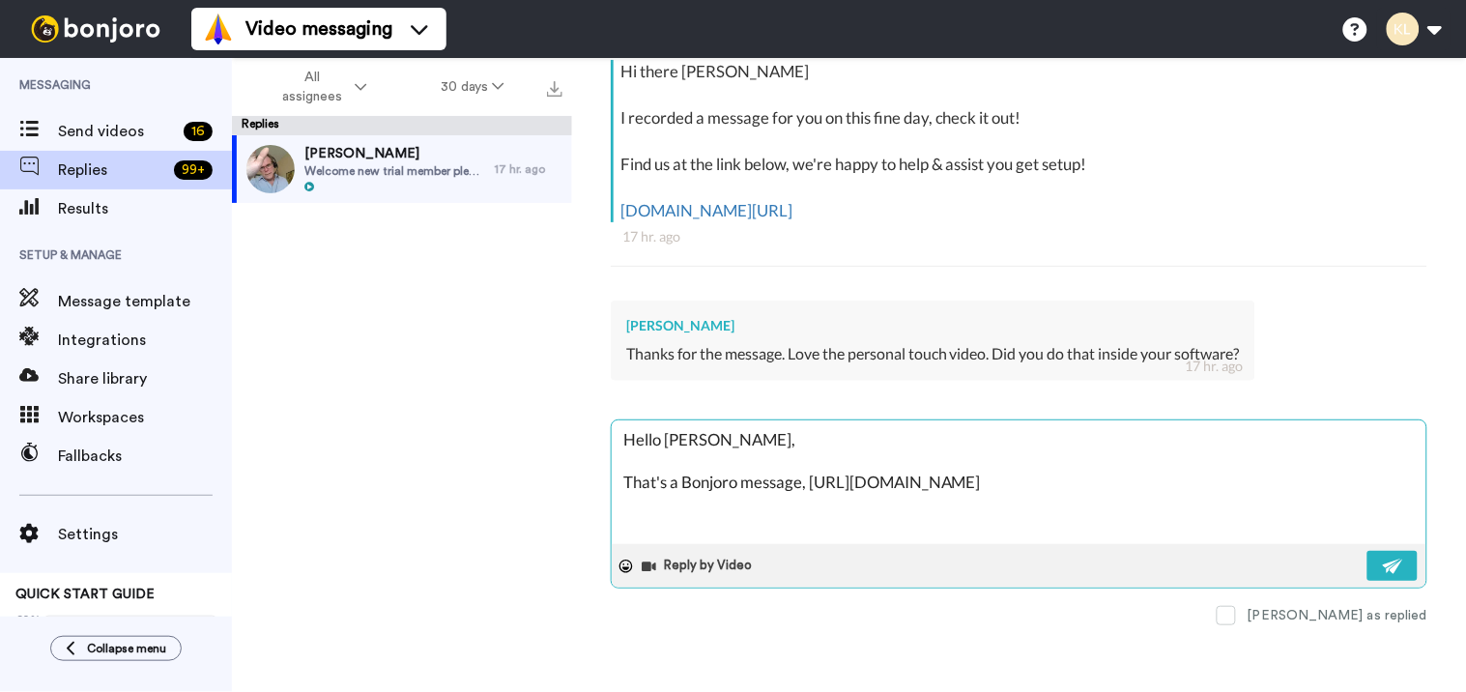
type textarea "x"
type textarea "Hello Maggie, That's a Bonjoro message, https://www.bonjoro.com/ L"
type textarea "x"
type textarea "Hello Maggie, That's a Bonjoro message, https://www.bonjoro.com/ Le"
type textarea "x"
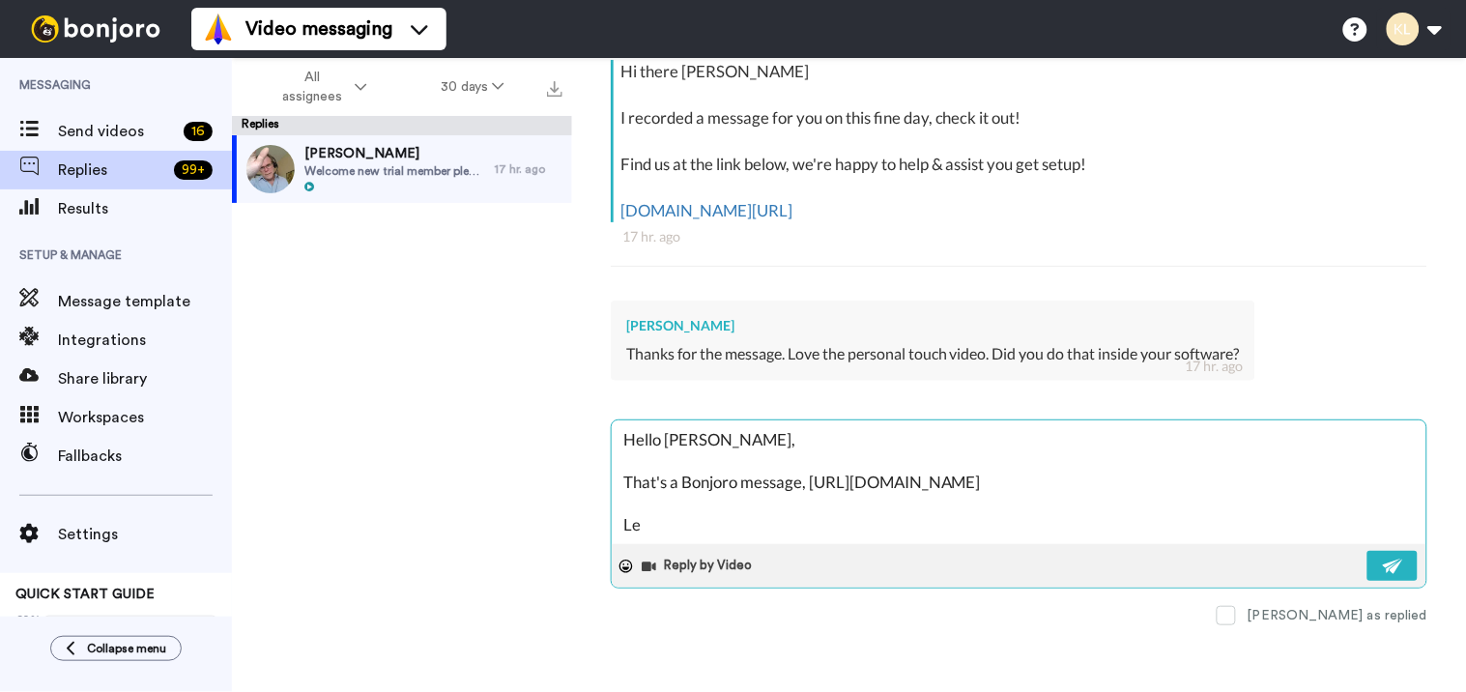
type textarea "Hello Maggie, That's a Bonjoro message, https://www.bonjoro.com/ Let"
type textarea "x"
type textarea "Hello Maggie, That's a Bonjoro message, https://www.bonjoro.com/ Let"
type textarea "x"
type textarea "Hello Maggie, That's a Bonjoro message, https://www.bonjoro.com/ Let u"
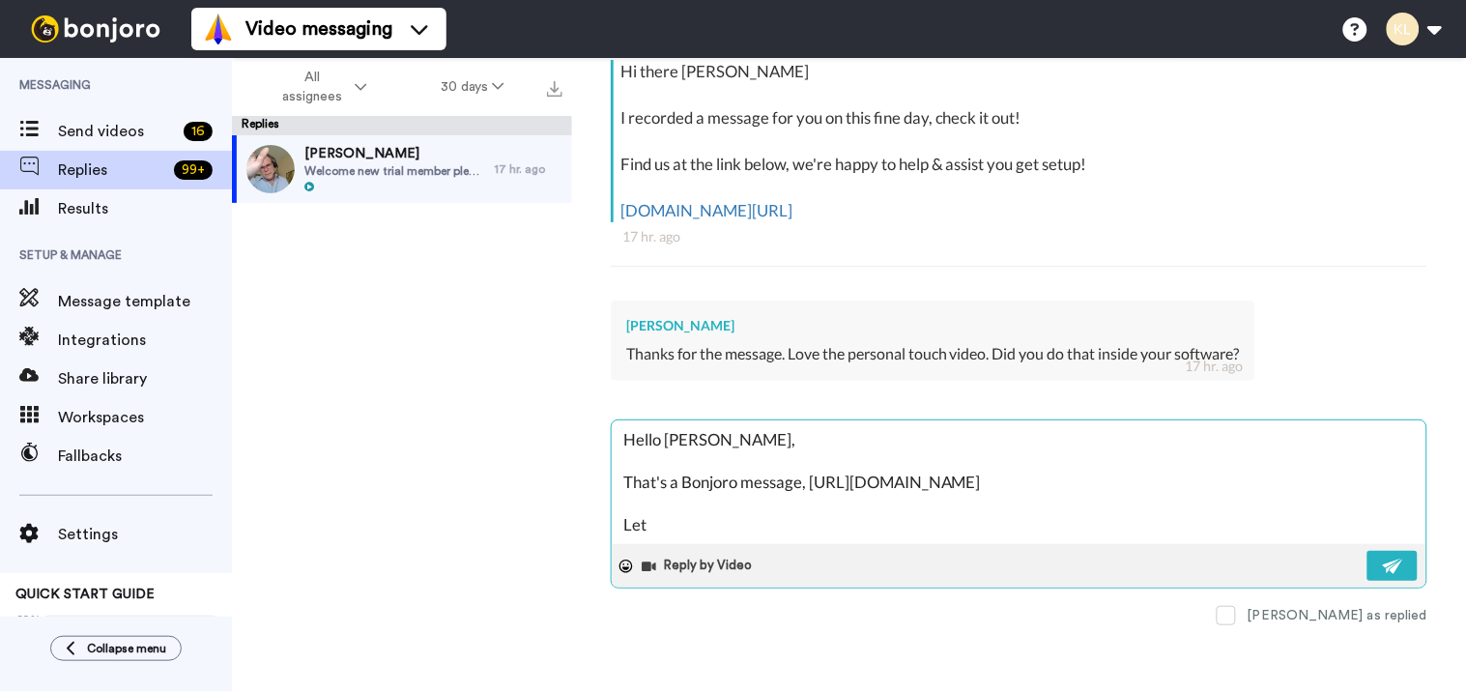
type textarea "x"
type textarea "Hello Maggie, That's a Bonjoro message, https://www.bonjoro.com/ Let us"
type textarea "x"
type textarea "Hello Maggie, That's a Bonjoro message, https://www.bonjoro.com/ Let us"
type textarea "x"
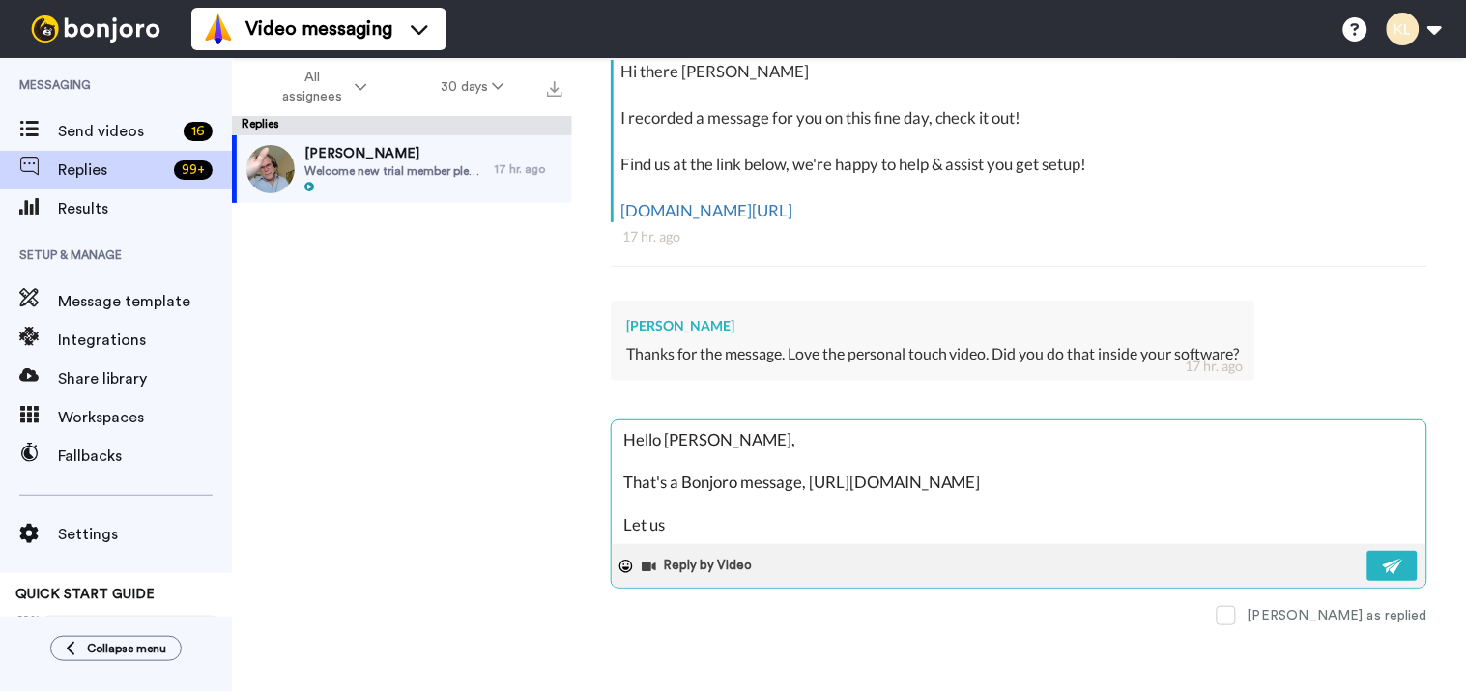
type textarea "Hello Maggie, That's a Bonjoro message, https://www.bonjoro.com/ Let us k"
type textarea "x"
type textarea "Hello Maggie, That's a Bonjoro message, https://www.bonjoro.com/ Let us kn"
type textarea "x"
type textarea "Hello Maggie, That's a Bonjoro message, https://www.bonjoro.com/ Let us kno"
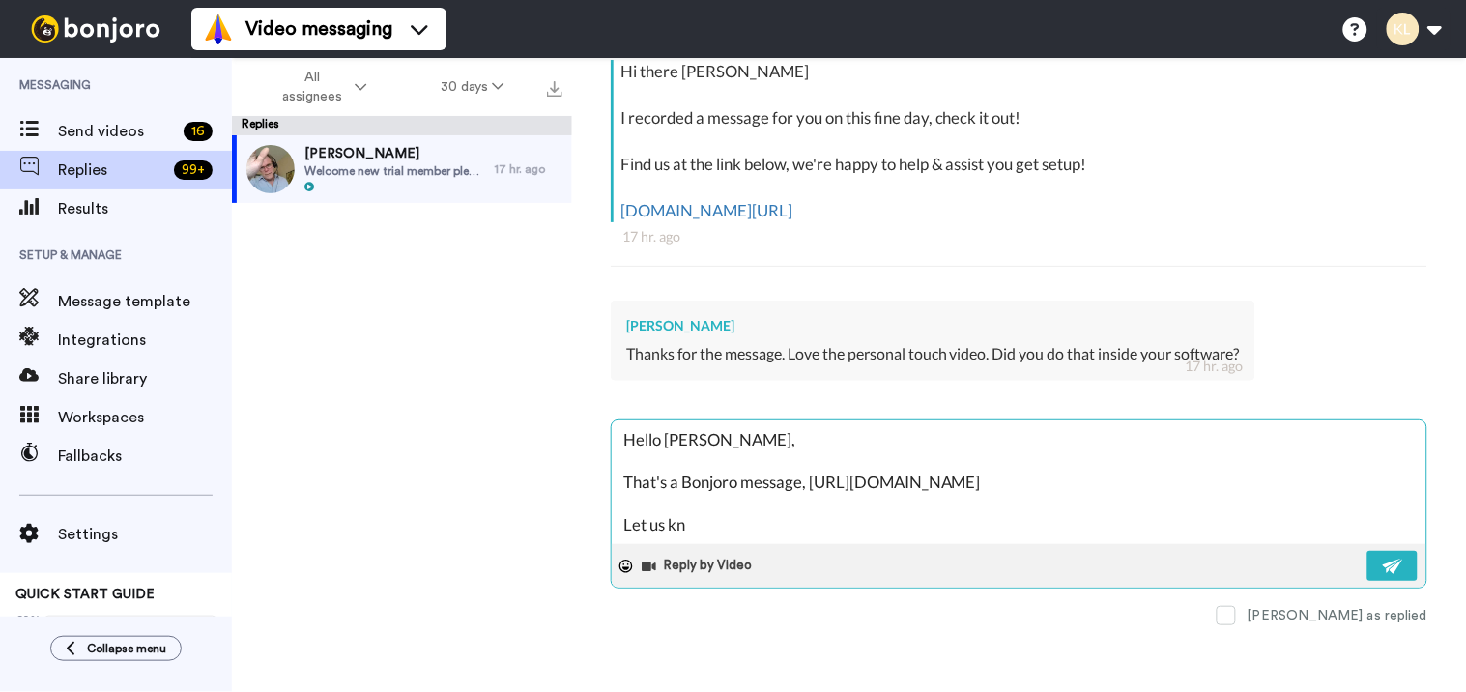
type textarea "x"
type textarea "Hello Maggie, That's a Bonjoro message, https://www.bonjoro.com/ Let us know"
type textarea "x"
type textarea "Hello Maggie, That's a Bonjoro message, https://www.bonjoro.com/ Let us know"
type textarea "x"
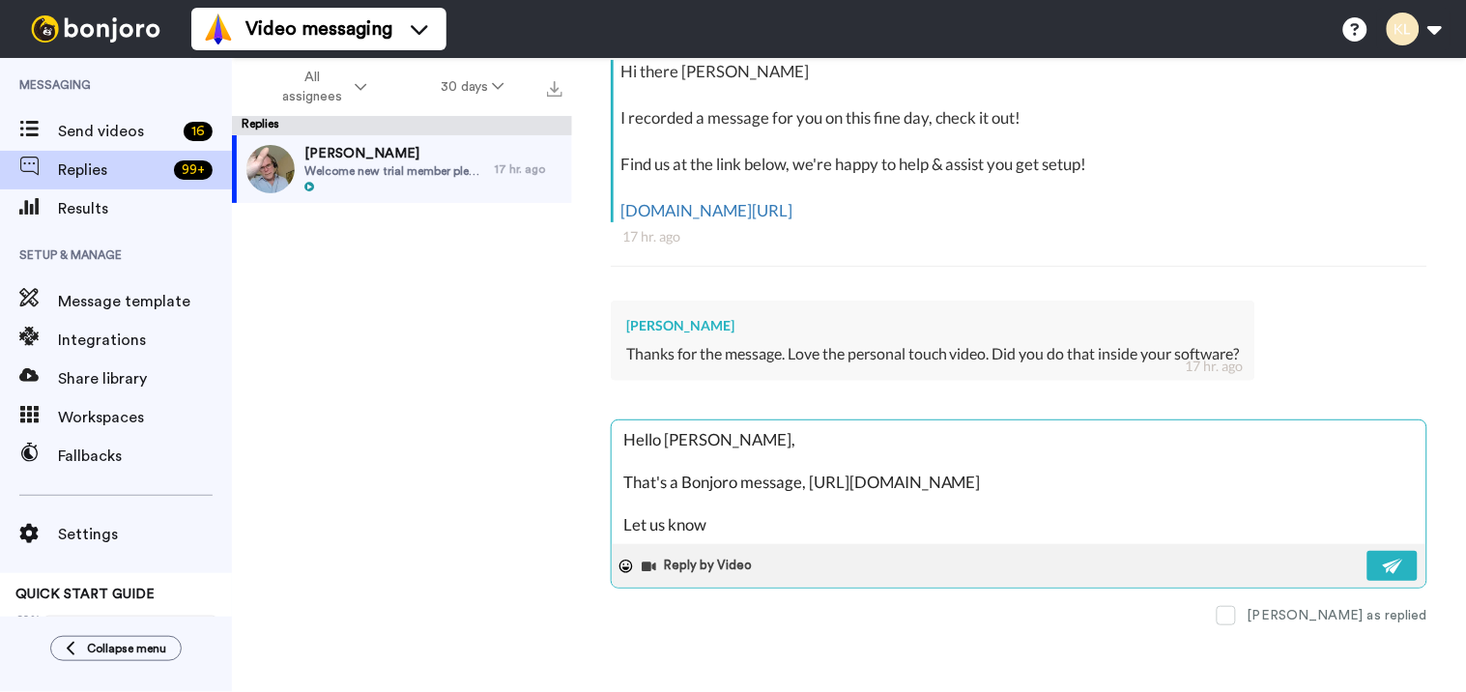
type textarea "Hello Maggie, That's a Bonjoro message, https://www.bonjoro.com/ Let us know i"
type textarea "x"
type textarea "Hello Maggie, That's a Bonjoro message, https://www.bonjoro.com/ Let us know if"
type textarea "x"
type textarea "Hello Maggie, That's a Bonjoro message, https://www.bonjoro.com/ Let us know if"
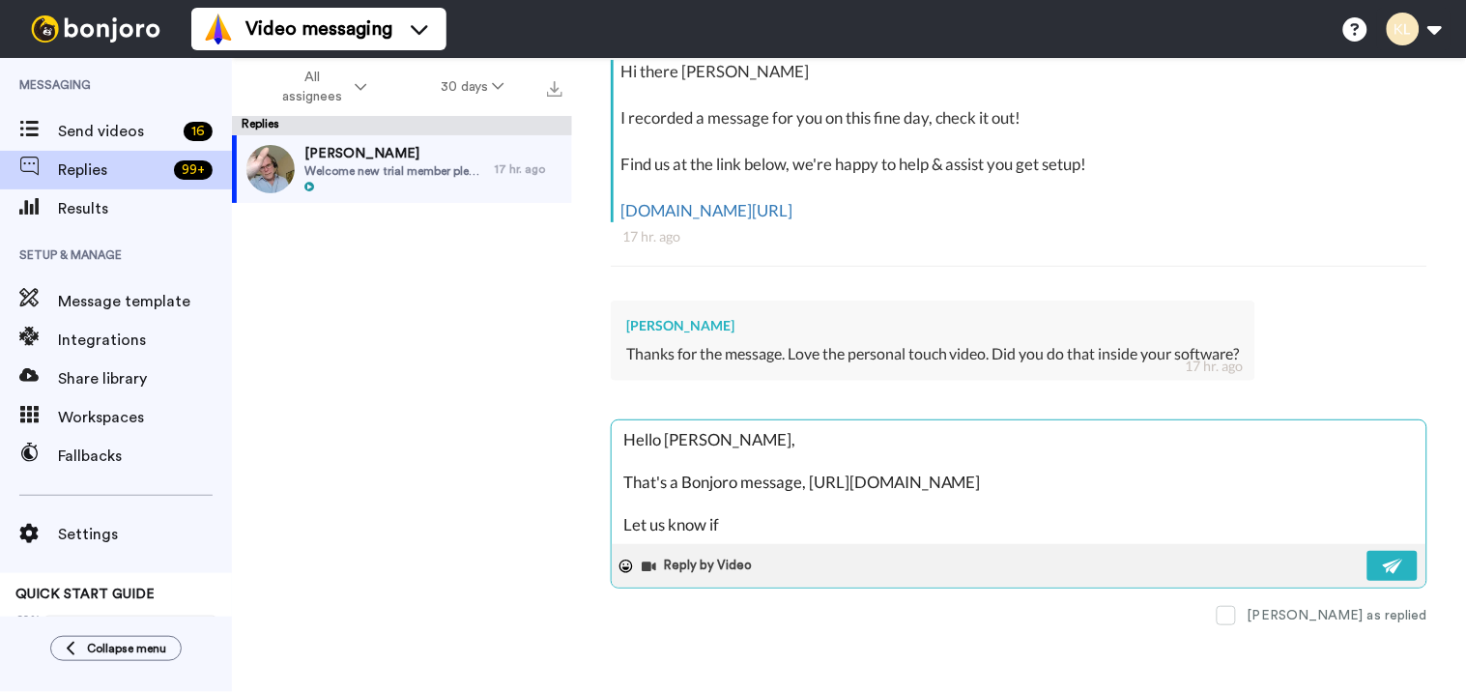
type textarea "x"
type textarea "Hello Maggie, That's a Bonjoro message, https://www.bonjoro.com/ Let us know if…"
type textarea "x"
type textarea "Hello Maggie, That's a Bonjoro message, https://www.bonjoro.com/ Let us know if…"
type textarea "x"
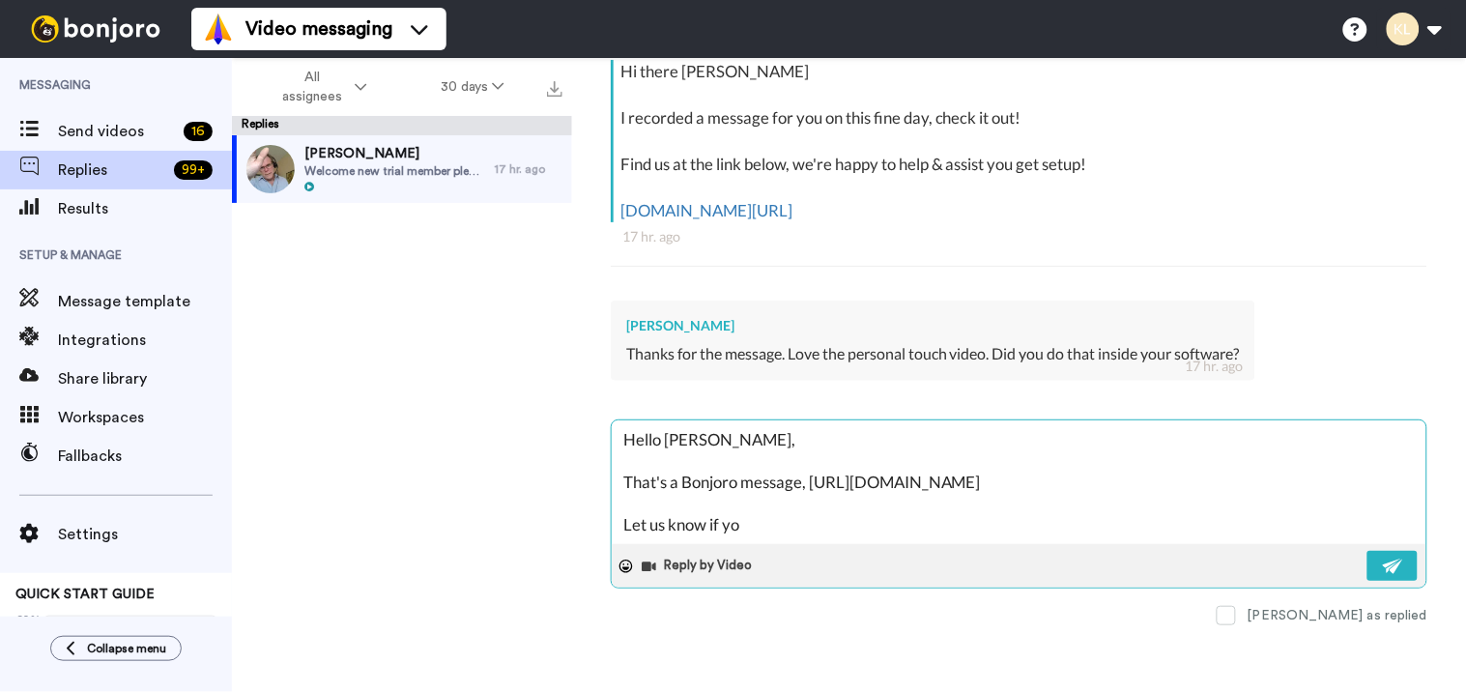
type textarea "Hello Maggie, That's a Bonjoro message, https://www.bonjoro.com/ Let us know if…"
type textarea "x"
type textarea "Hello Maggie, That's a Bonjoro message, https://www.bonjoro.com/ Let us know if…"
type textarea "x"
type textarea "Hello Maggie, That's a Bonjoro message, https://www.bonjoro.com/ Let us know if…"
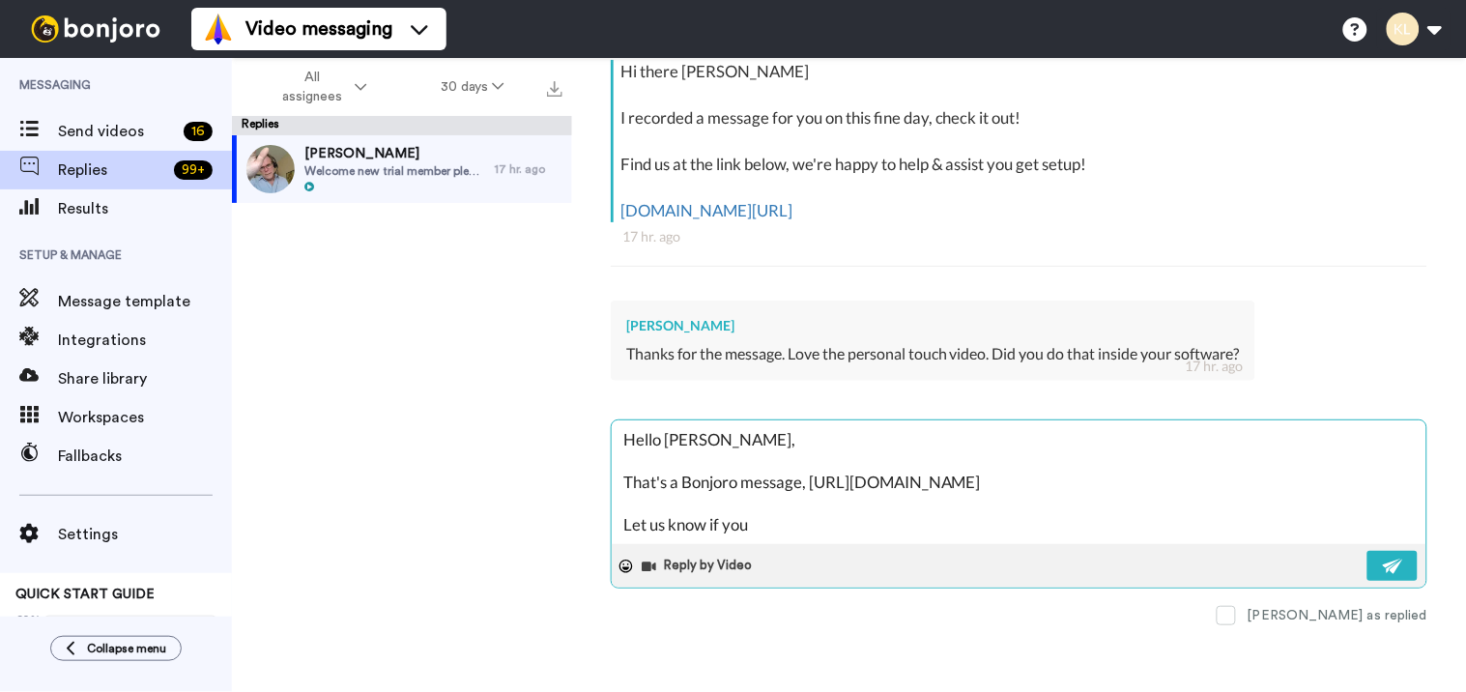
type textarea "x"
type textarea "Hello Maggie, That's a Bonjoro message, https://www.bonjoro.com/ Let us know if…"
type textarea "x"
type textarea "Hello Maggie, That's a Bonjoro message, https://www.bonjoro.com/ Let us know if…"
type textarea "x"
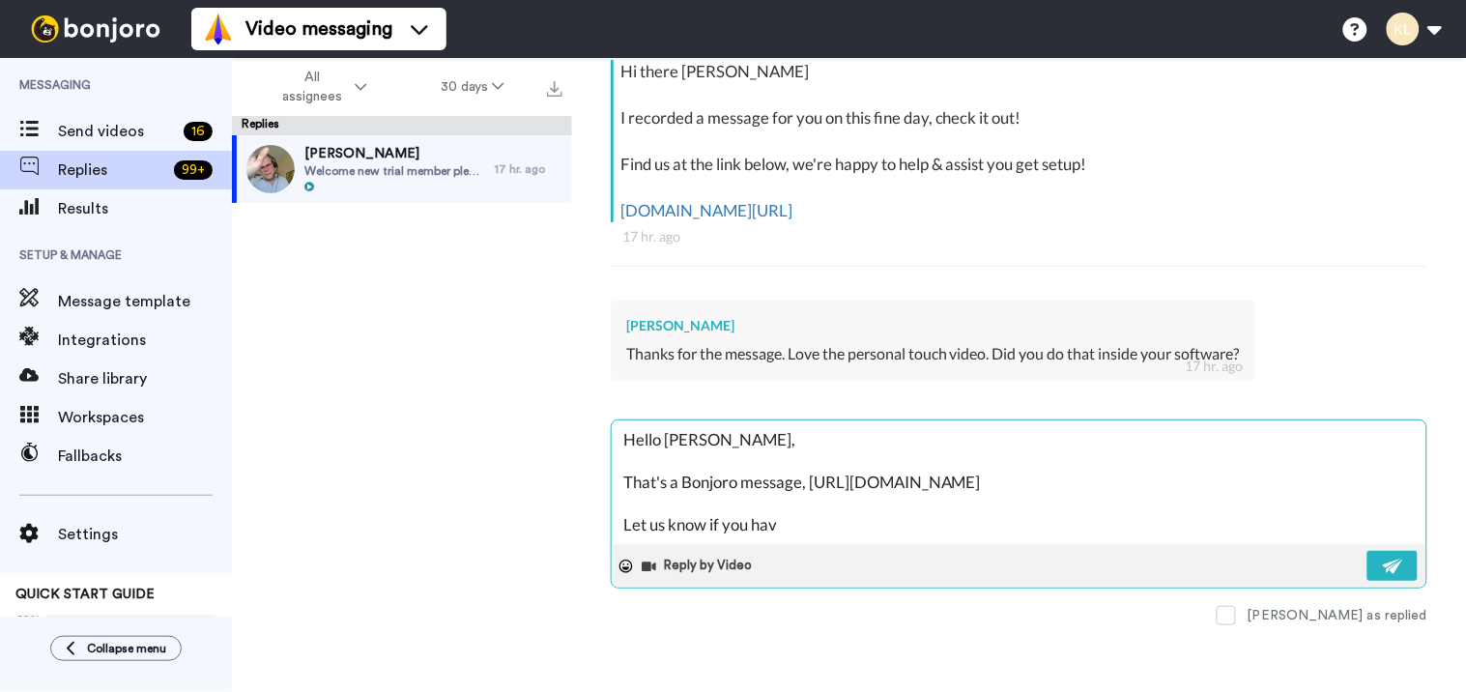
type textarea "Hello Maggie, That's a Bonjoro message, https://www.bonjoro.com/ Let us know if…"
type textarea "x"
type textarea "Hello Maggie, That's a Bonjoro message, https://www.bonjoro.com/ Let us know if…"
type textarea "x"
type textarea "Hello Maggie, That's a Bonjoro message, https://www.bonjoro.com/ Let us know if…"
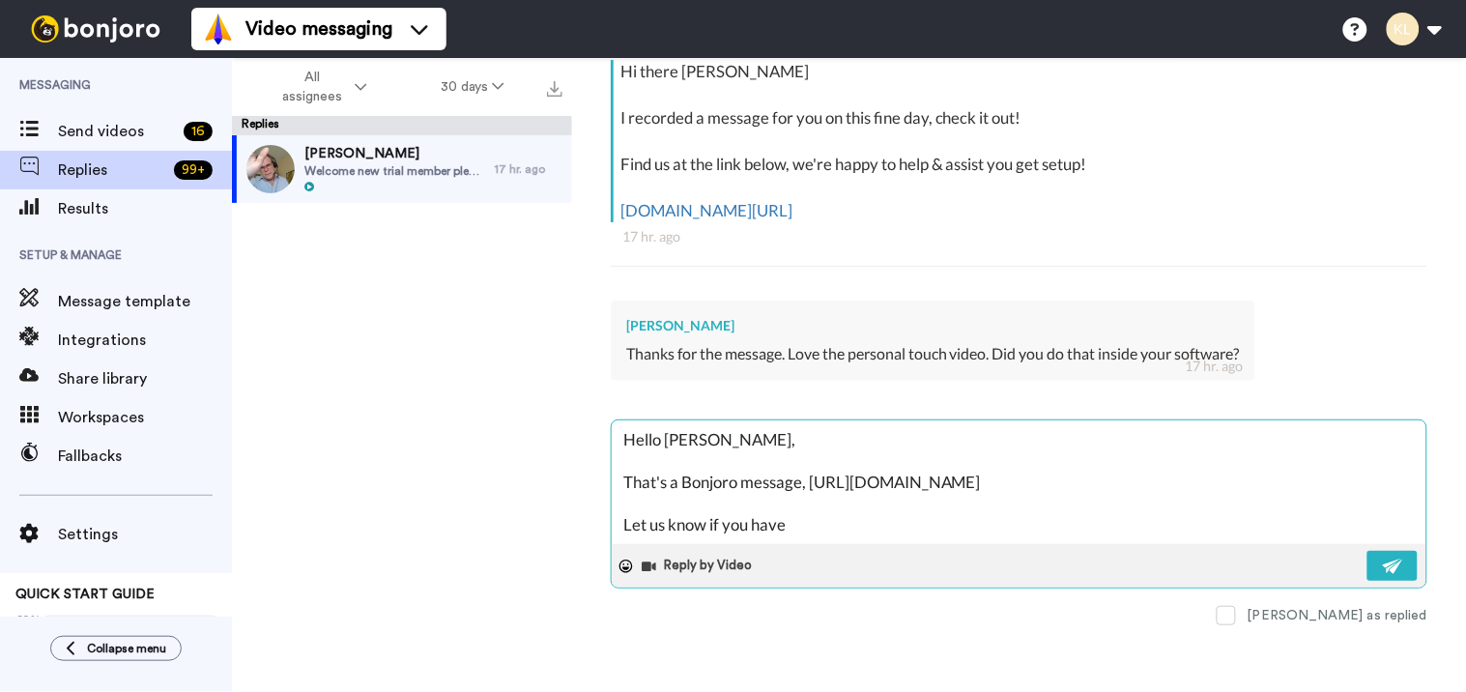
type textarea "x"
type textarea "Hello Maggie, That's a Bonjoro message, https://www.bonjoro.com/ Let us know if…"
type textarea "x"
type textarea "Hello Maggie, That's a Bonjoro message, https://www.bonjoro.com/ Let us know if…"
type textarea "x"
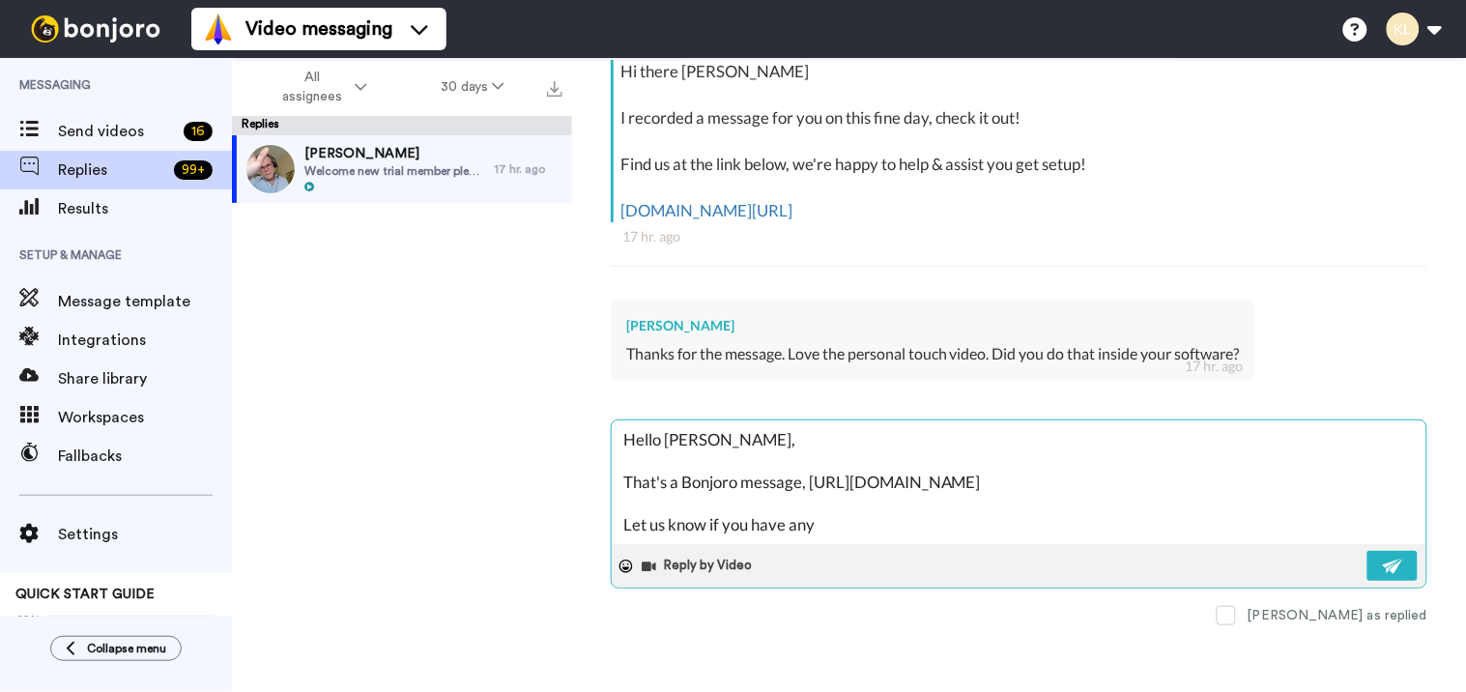
type textarea "Hello Maggie, That's a Bonjoro message, https://www.bonjoro.com/ Let us know if…"
type textarea "x"
type textarea "Hello Maggie, That's a Bonjoro message, https://www.bonjoro.com/ Let us know if…"
type textarea "x"
type textarea "Hello Maggie, That's a Bonjoro message, https://www.bonjoro.com/ Let us know if…"
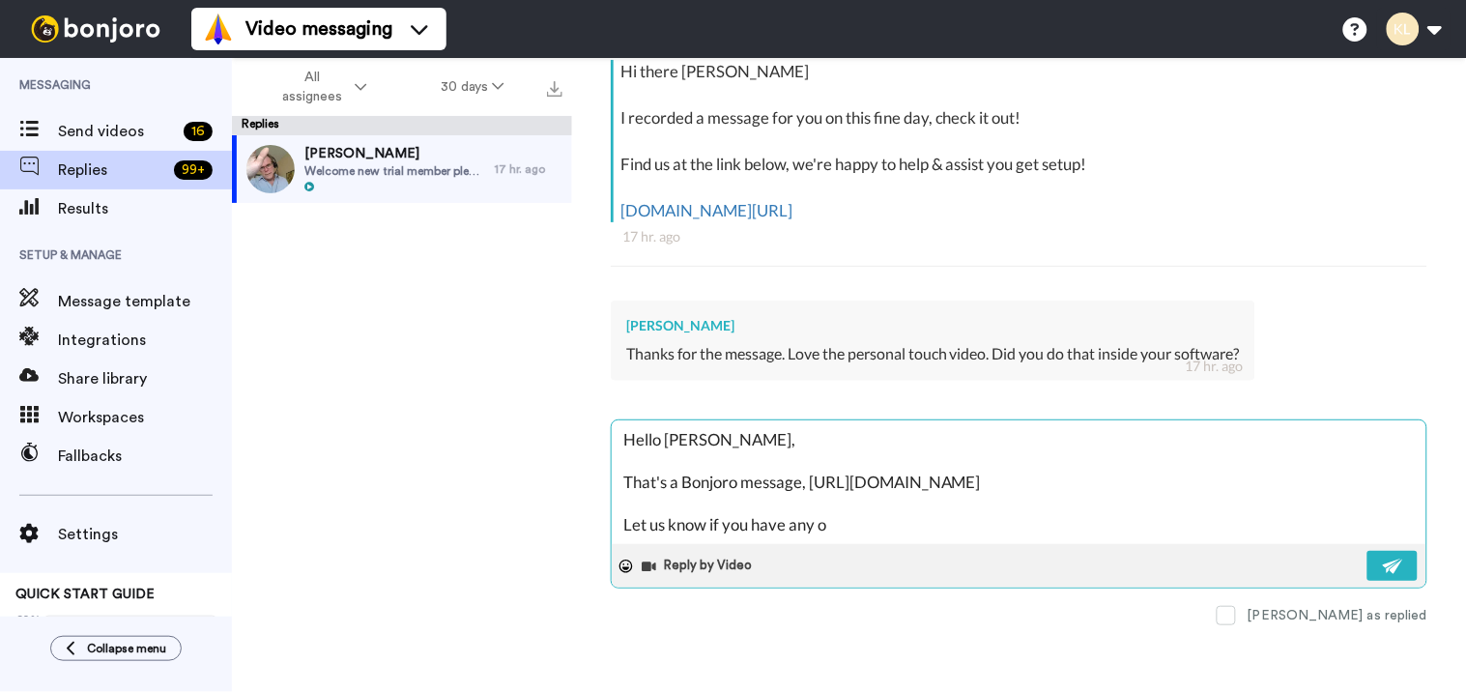
type textarea "x"
type textarea "Hello Maggie, That's a Bonjoro message, https://www.bonjoro.com/ Let us know if…"
type textarea "x"
type textarea "Hello Maggie, That's a Bonjoro message, https://www.bonjoro.com/ Let us know if…"
type textarea "x"
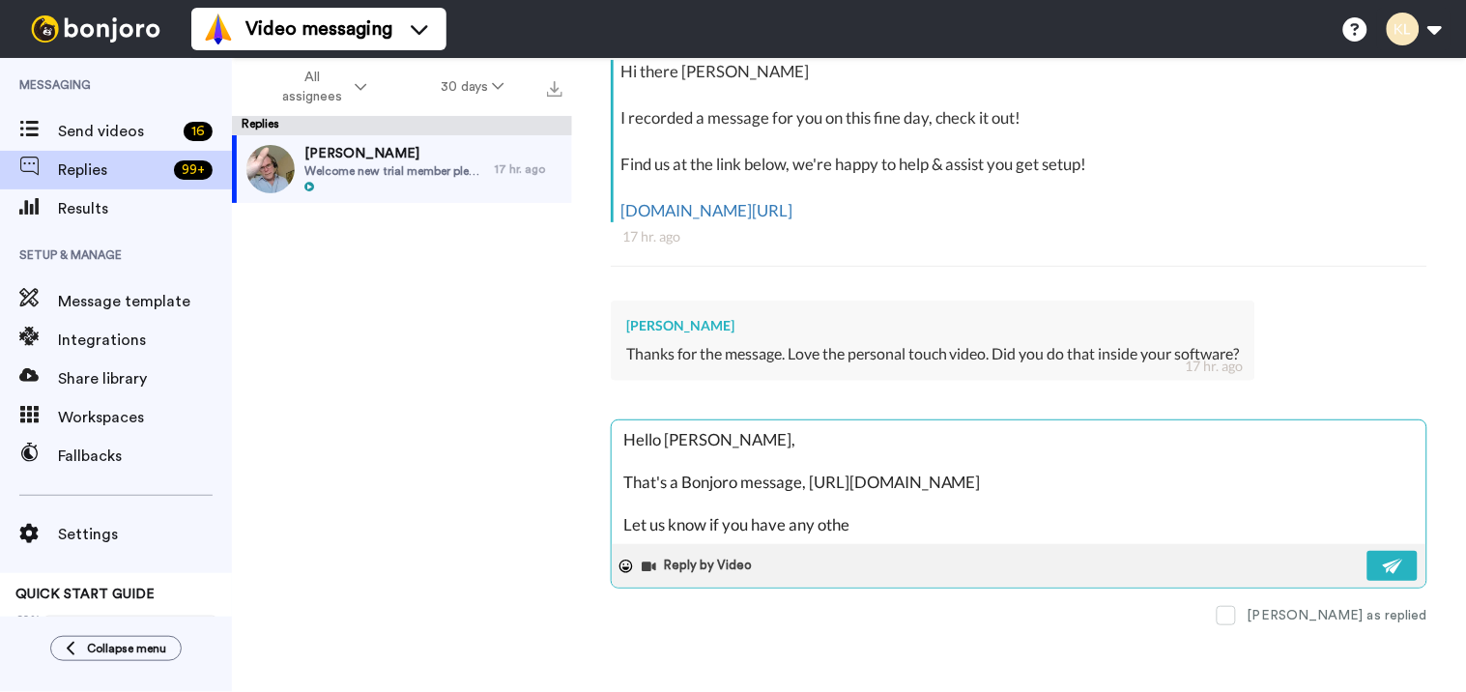
type textarea "Hello Maggie, That's a Bonjoro message, https://www.bonjoro.com/ Let us know if…"
type textarea "x"
type textarea "Hello Maggie, That's a Bonjoro message, https://www.bonjoro.com/ Let us know if…"
type textarea "x"
type textarea "Hello Maggie, That's a Bonjoro message, https://www.bonjoro.com/ Let us know if…"
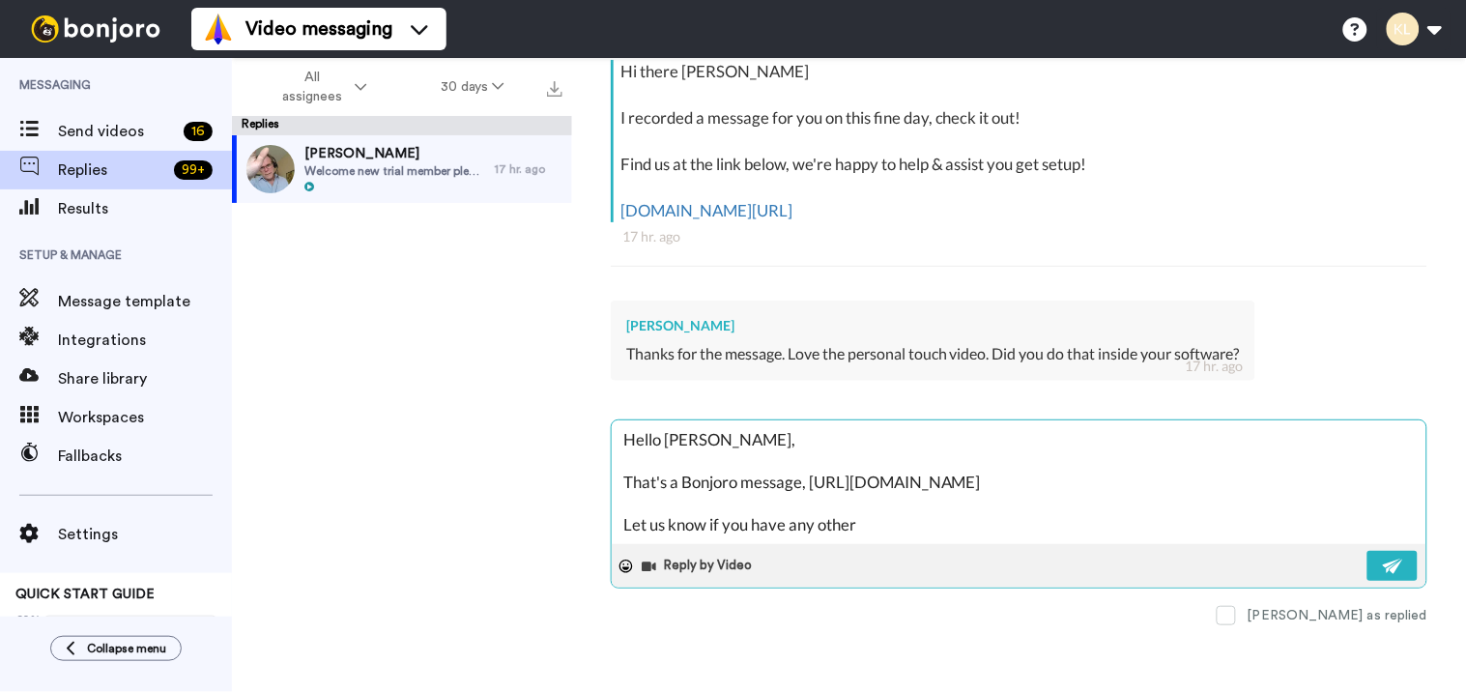
type textarea "x"
type textarea "Hello Maggie, That's a Bonjoro message, https://www.bonjoro.com/ Let us know if…"
type textarea "x"
type textarea "Hello Maggie, That's a Bonjoro message, https://www.bonjoro.com/ Let us know if…"
type textarea "x"
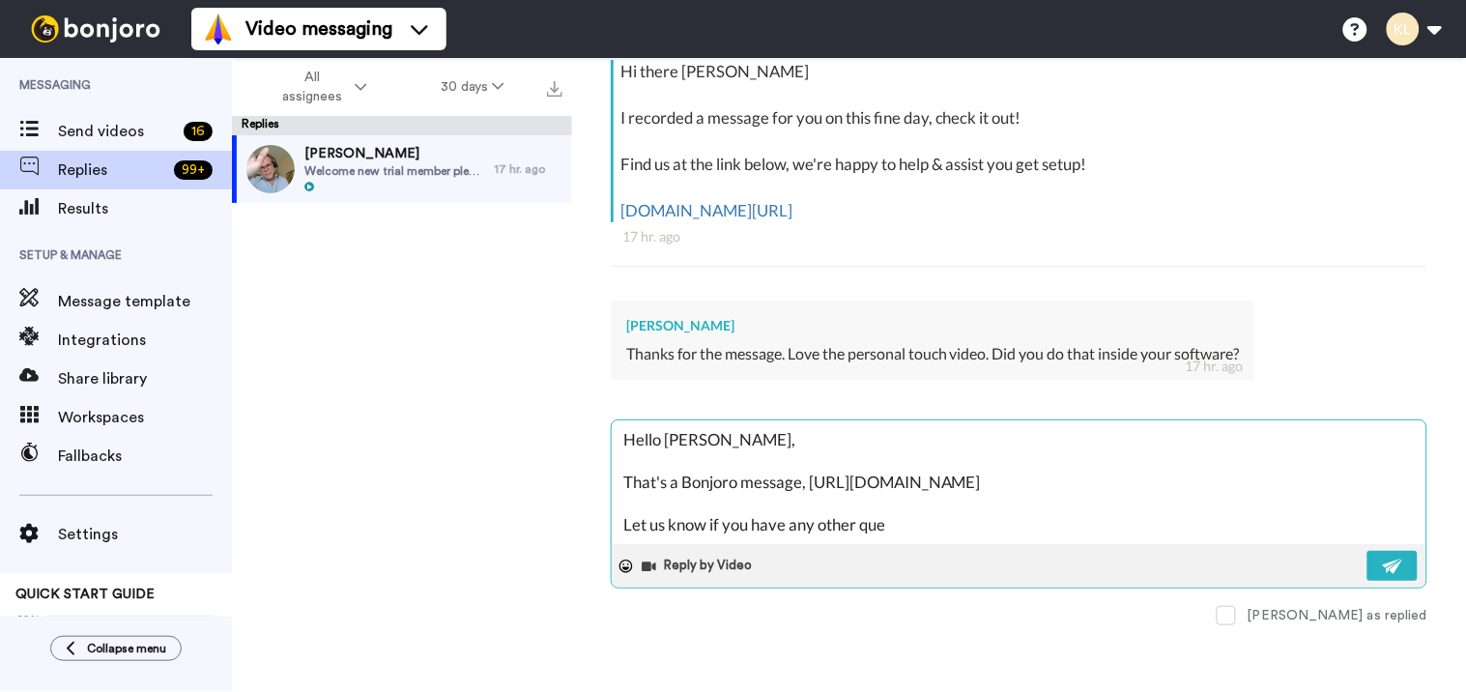
type textarea "Hello Maggie, That's a Bonjoro message, https://www.bonjoro.com/ Let us know if…"
type textarea "x"
type textarea "Hello Maggie, That's a Bonjoro message, https://www.bonjoro.com/ Let us know if…"
type textarea "x"
type textarea "Hello Maggie, That's a Bonjoro message, https://www.bonjoro.com/ Let us know if…"
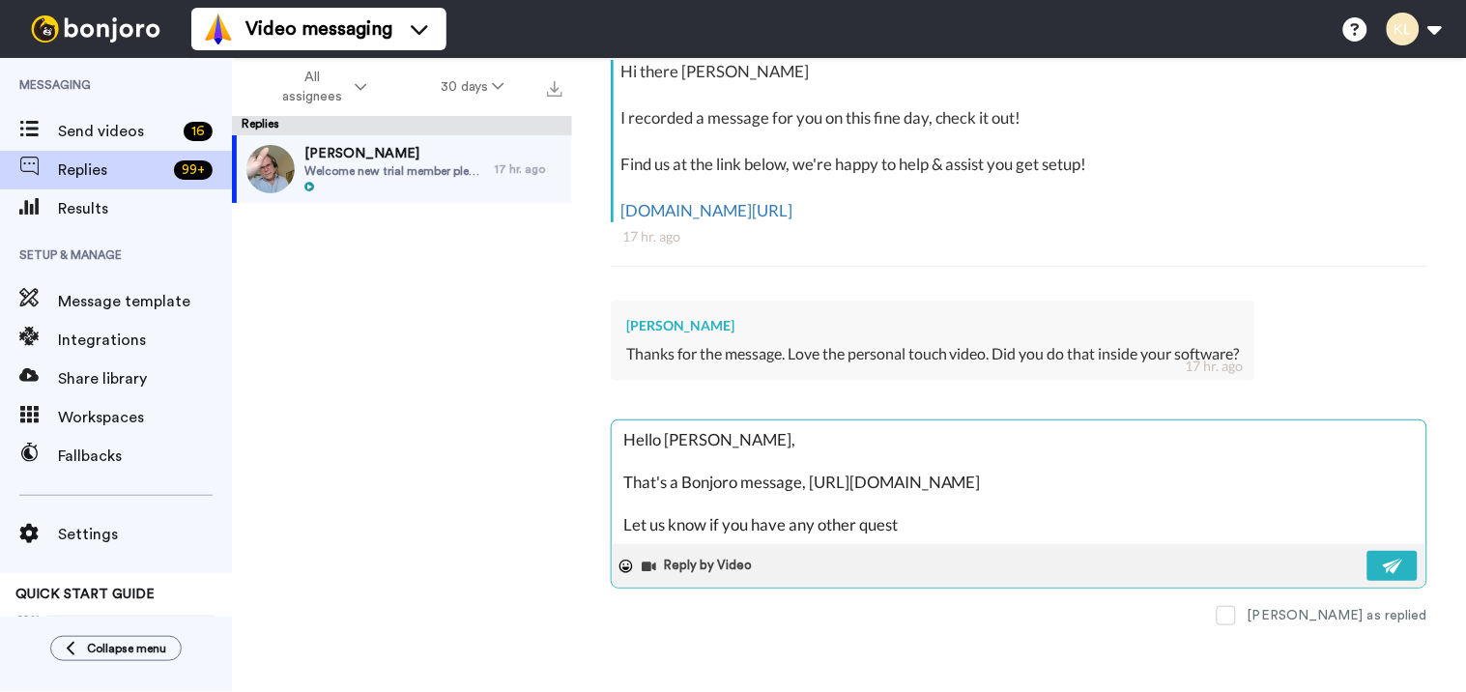
type textarea "x"
type textarea "Hello Maggie, That's a Bonjoro message, https://www.bonjoro.com/ Let us know if…"
type textarea "x"
type textarea "Hello Maggie, That's a Bonjoro message, https://www.bonjoro.com/ Let us know if…"
type textarea "x"
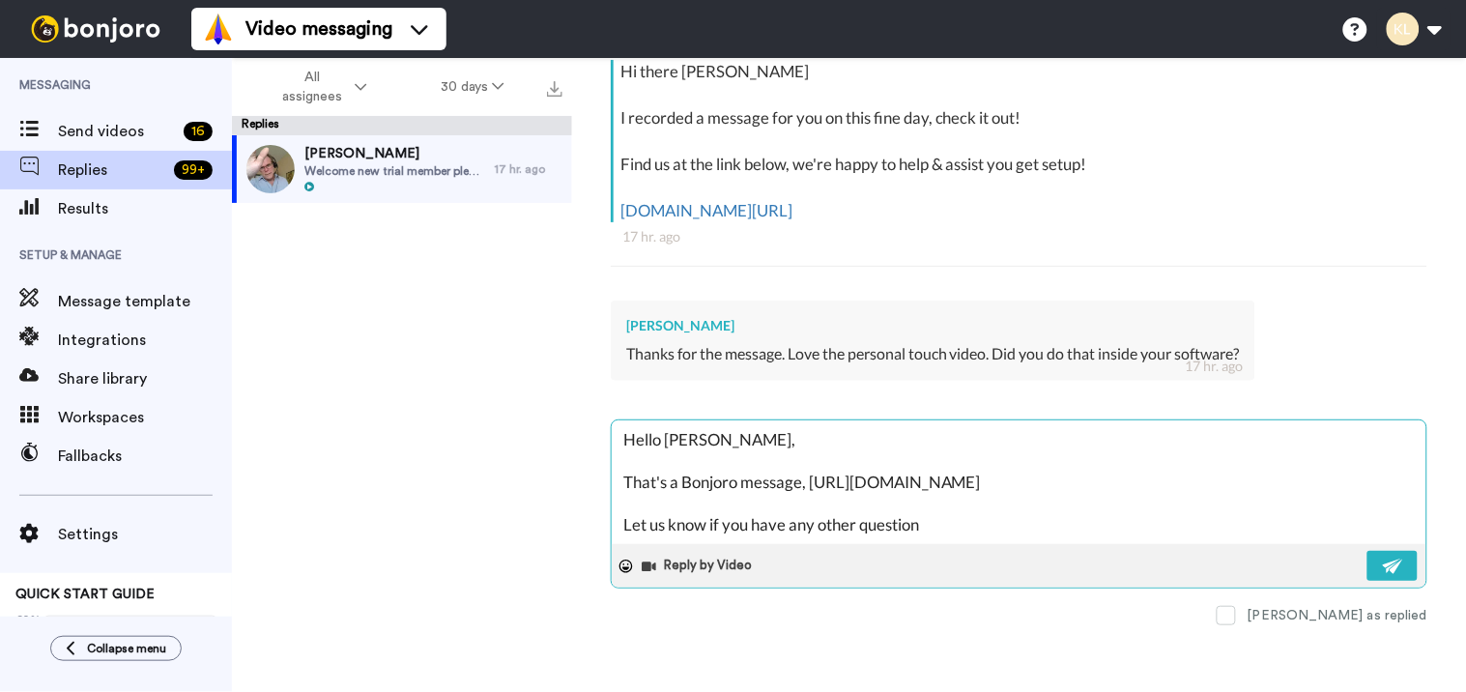
type textarea "Hello Maggie, That's a Bonjoro message, https://www.bonjoro.com/ Let us know if…"
type textarea "x"
type textarea "Hello Maggie, That's a Bonjoro message, https://www.bonjoro.com/ Let us know if…"
type textarea "x"
type textarea "Hello Maggie, That's a Bonjoro message, https://www.bonjoro.com/ Let us know if…"
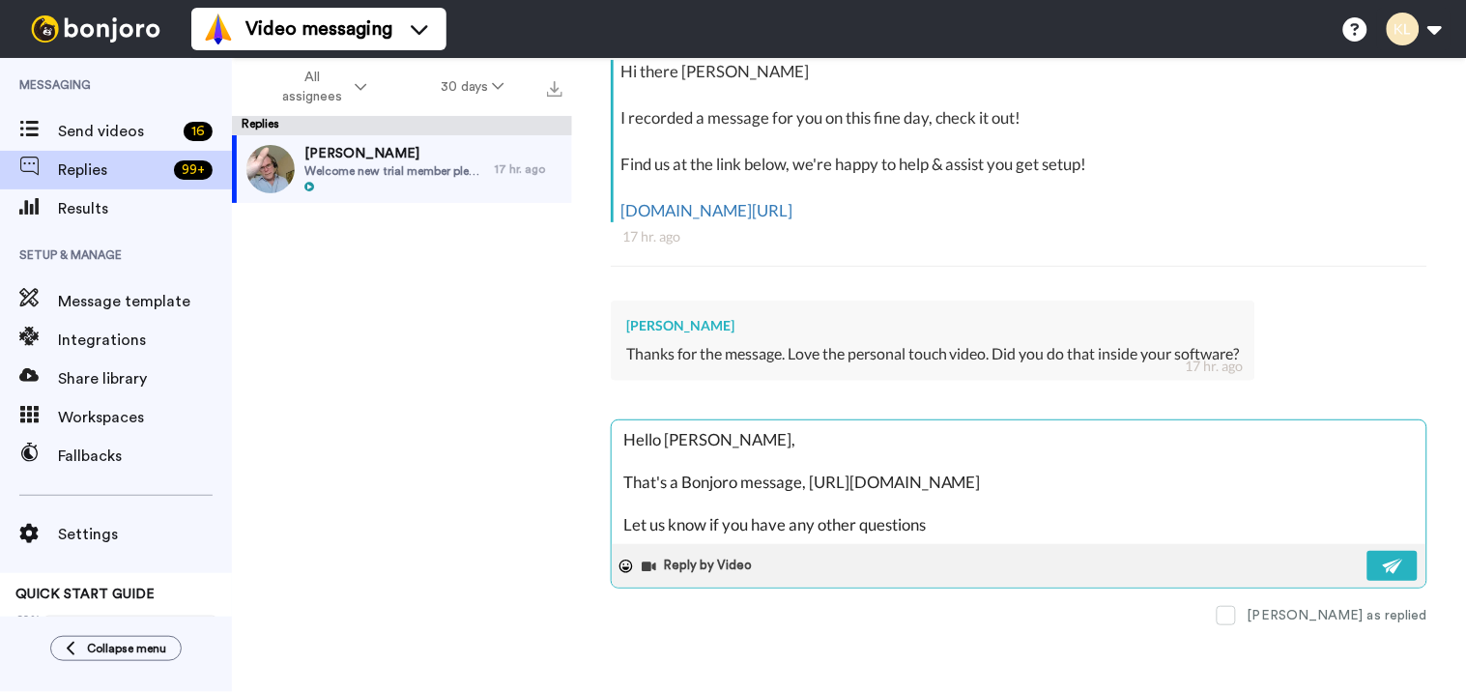
type textarea "x"
type textarea "Hello Maggie, That's a Bonjoro message, https://www.bonjoro.com/ Let us know if…"
type textarea "x"
type textarea "Hello Maggie, That's a Bonjoro message, https://www.bonjoro.com/ Let us know if…"
type textarea "x"
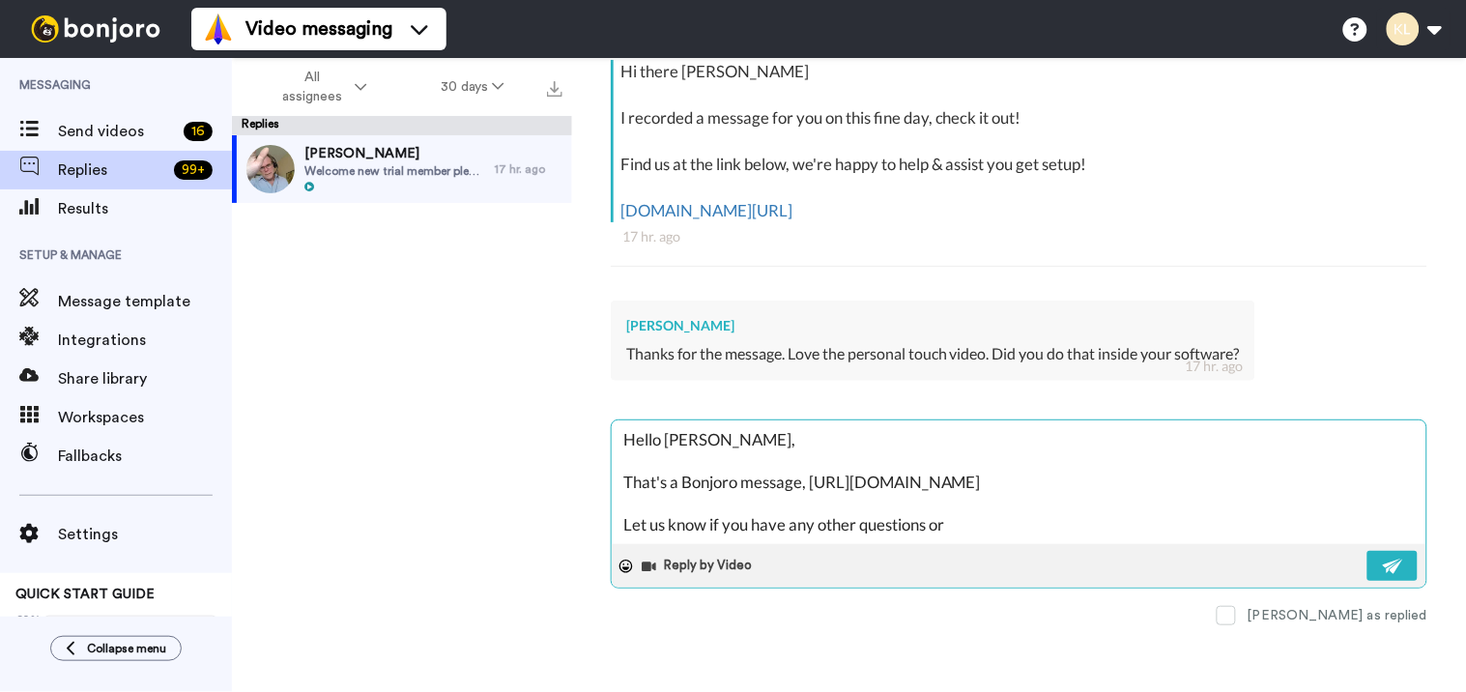
type textarea "Hello Maggie, That's a Bonjoro message, https://www.bonjoro.com/ Let us know if…"
type textarea "x"
type textarea "Hello Maggie, That's a Bonjoro message, https://www.bonjoro.com/ Let us know if…"
type textarea "x"
type textarea "Hello Maggie, That's a Bonjoro message, https://www.bonjoro.com/ Let us know if…"
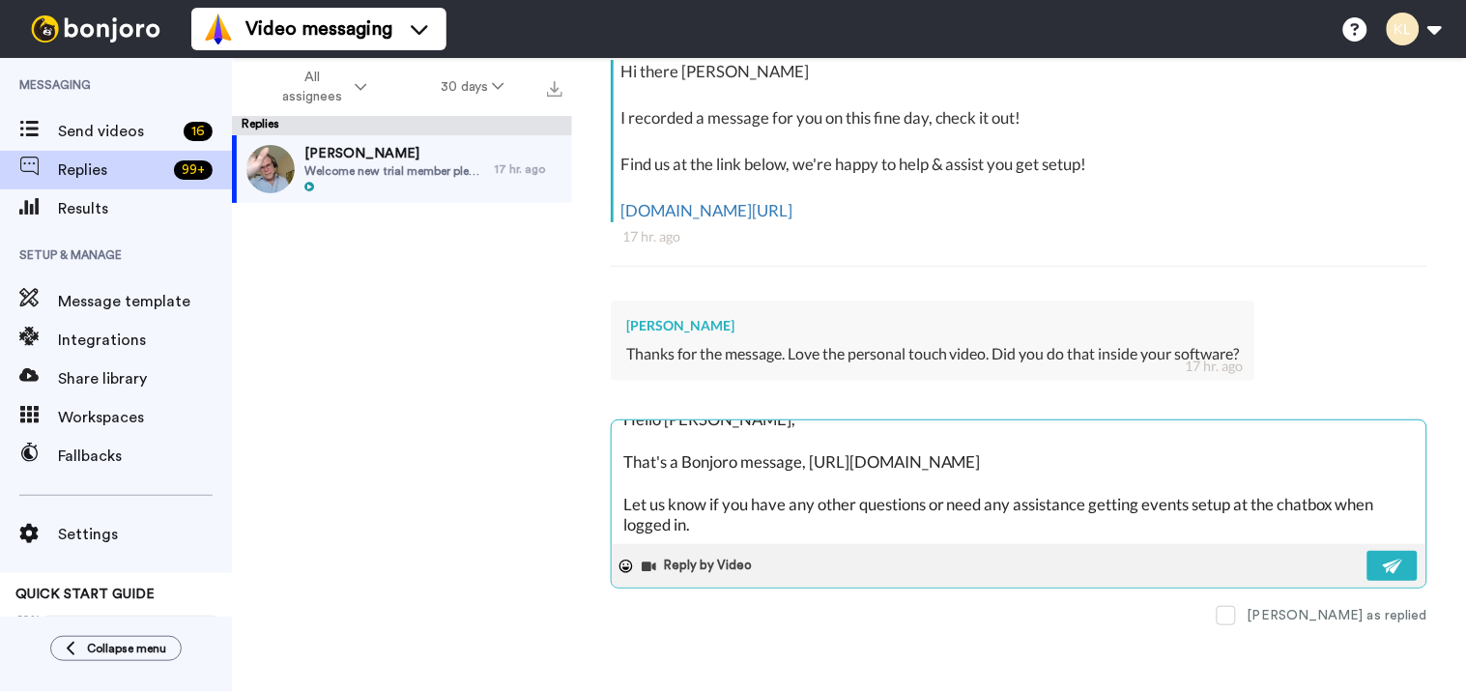
scroll to position [52, 0]
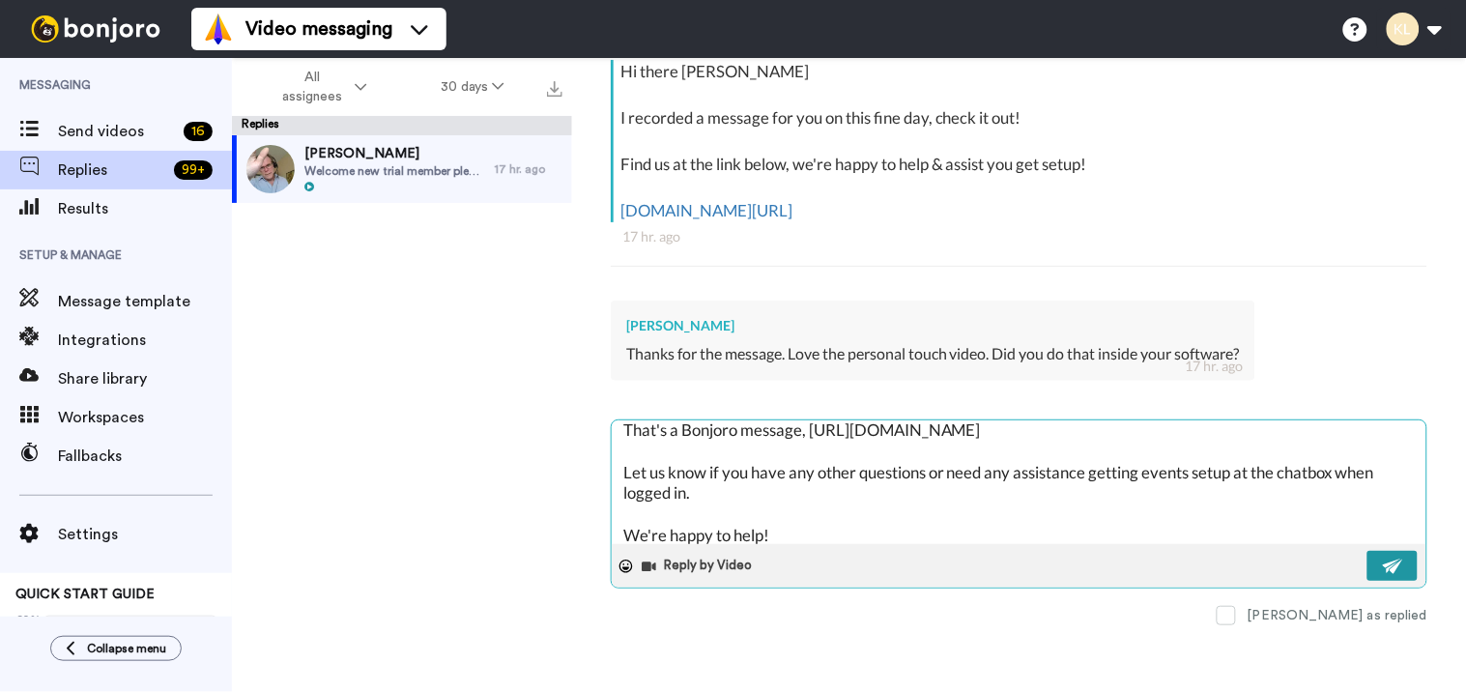
click at [1368, 562] on button at bounding box center [1393, 566] width 50 height 30
